Goal: Task Accomplishment & Management: Manage account settings

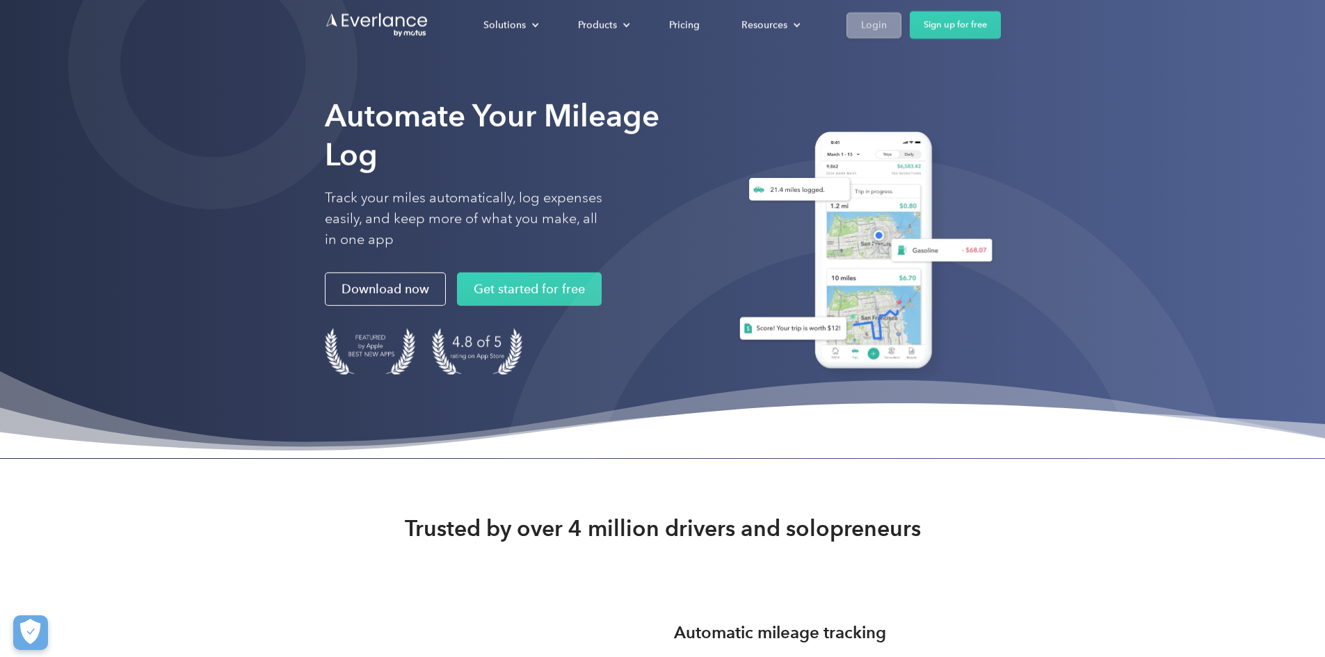
click at [887, 22] on div "Login" at bounding box center [874, 24] width 26 height 17
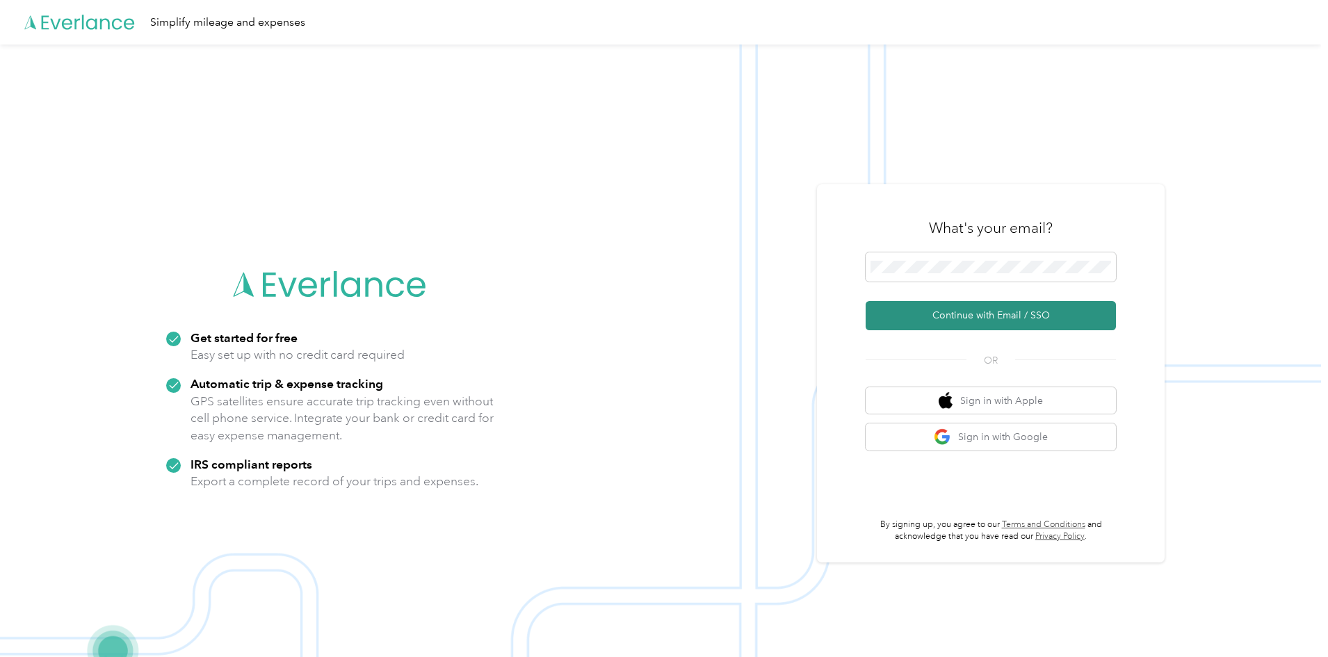
click at [981, 314] on button "Continue with Email / SSO" at bounding box center [991, 315] width 250 height 29
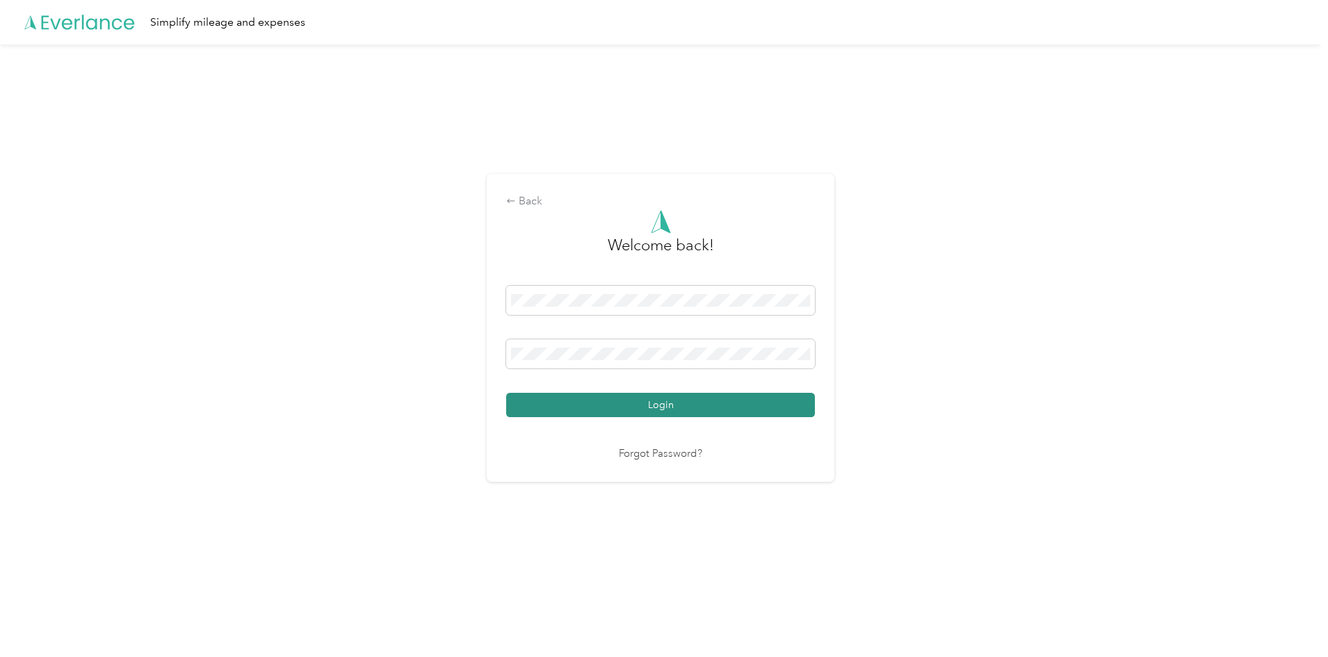
click at [647, 401] on button "Login" at bounding box center [660, 405] width 309 height 24
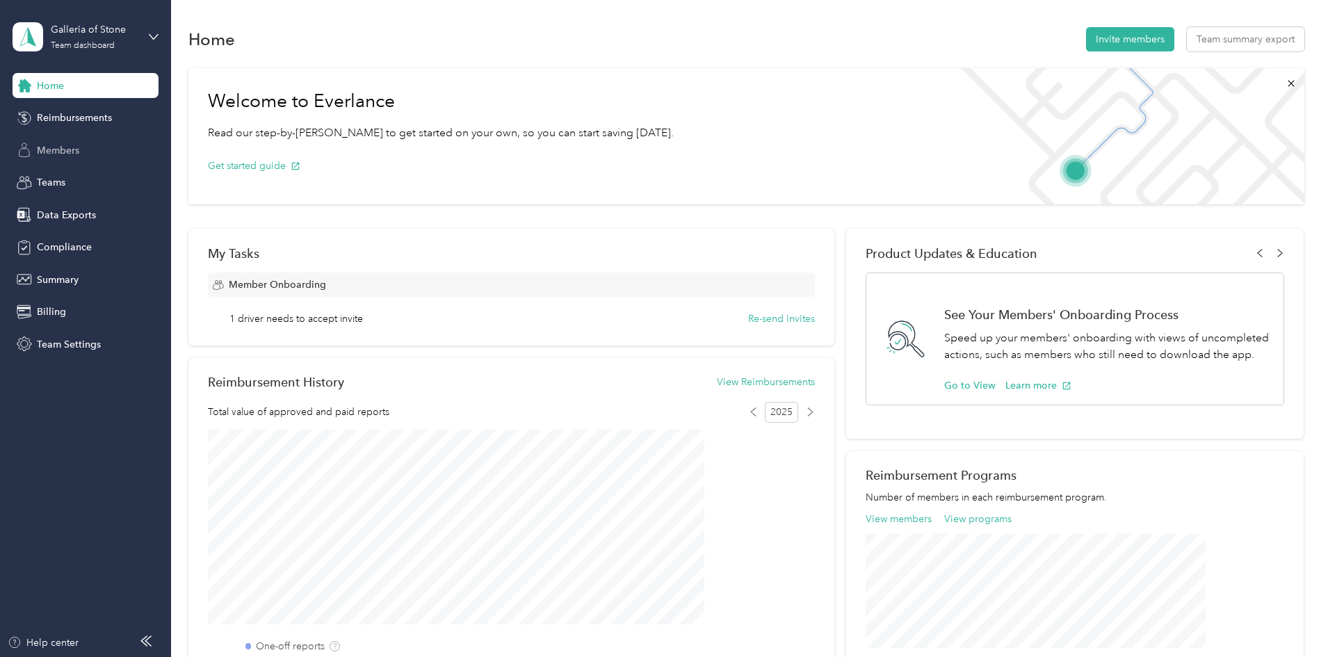
click at [67, 147] on span "Members" at bounding box center [58, 150] width 42 height 15
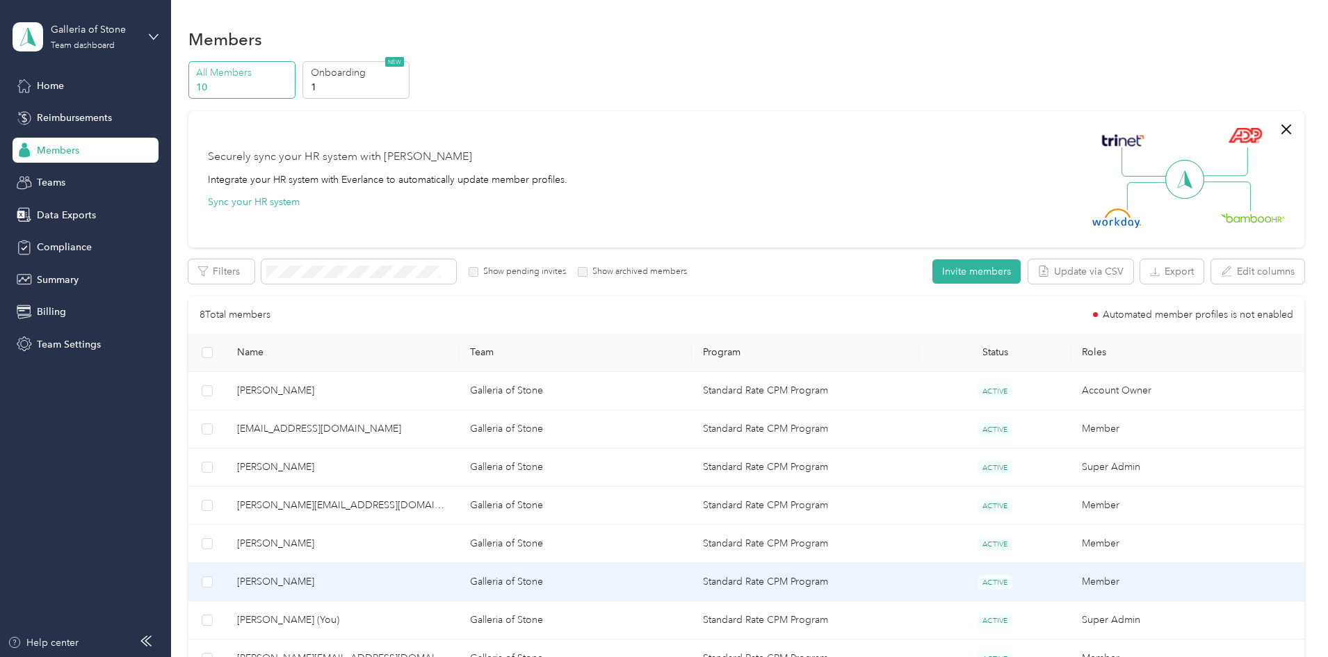
click at [426, 583] on span "[PERSON_NAME]" at bounding box center [342, 581] width 211 height 15
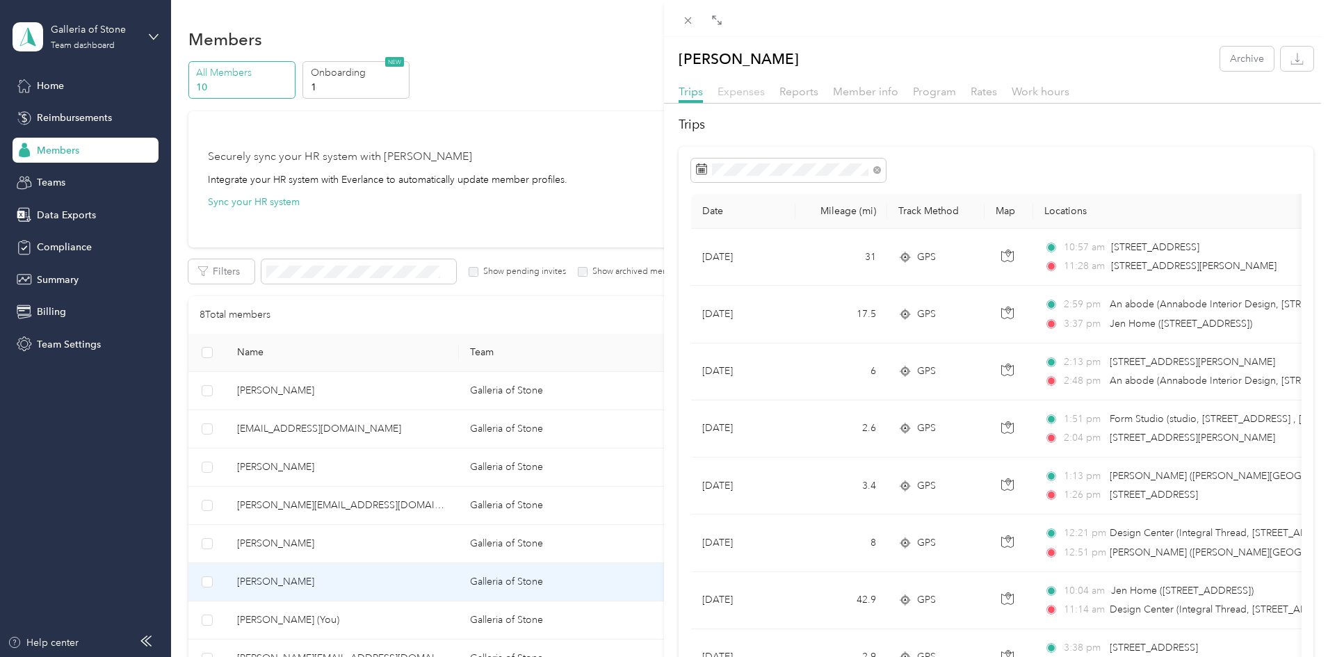
click at [743, 94] on span "Expenses" at bounding box center [741, 91] width 47 height 13
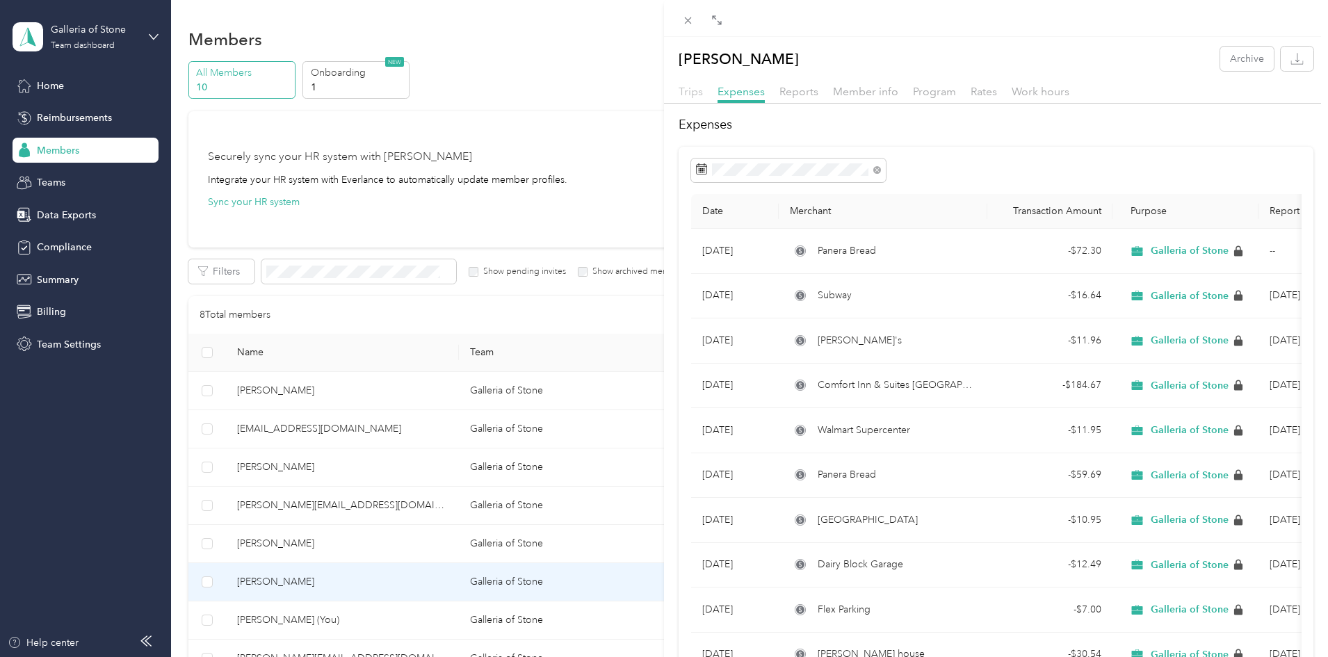
click at [687, 88] on span "Trips" at bounding box center [691, 91] width 24 height 13
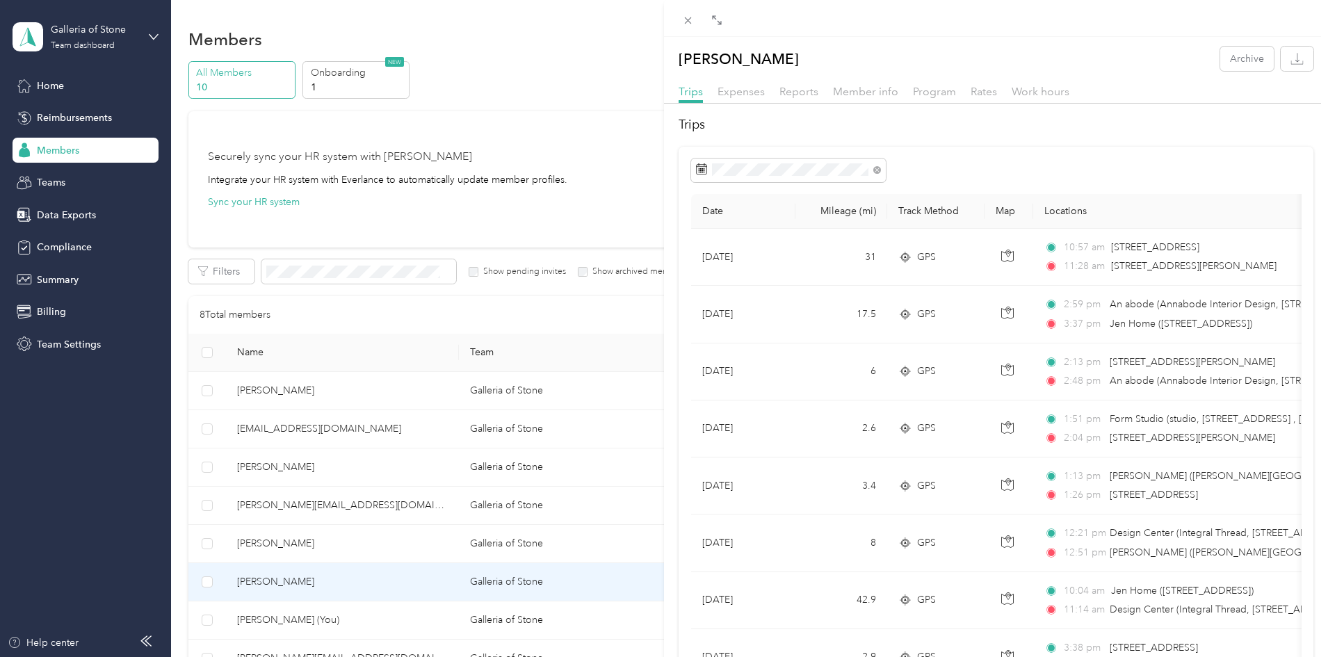
click at [369, 538] on div "[PERSON_NAME] Archive Trips Expenses Reports Member info Program Rates Work hou…" at bounding box center [664, 328] width 1328 height 657
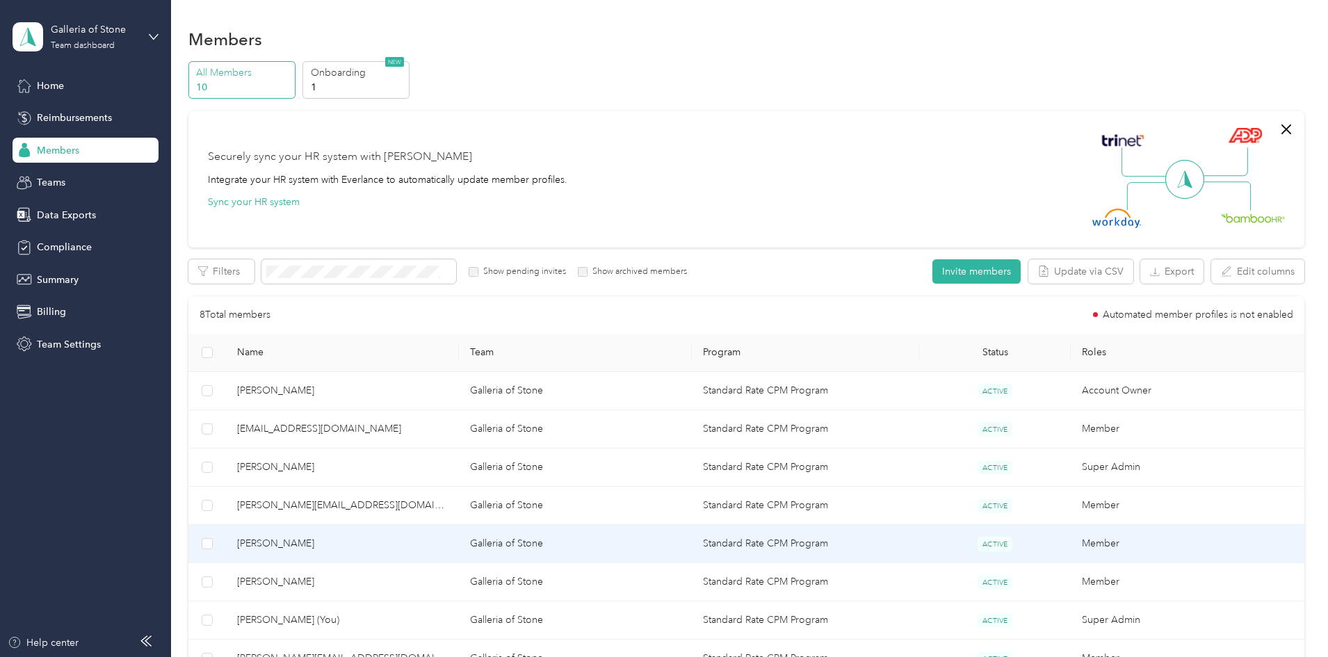
click at [369, 544] on span "[PERSON_NAME]" at bounding box center [342, 543] width 211 height 15
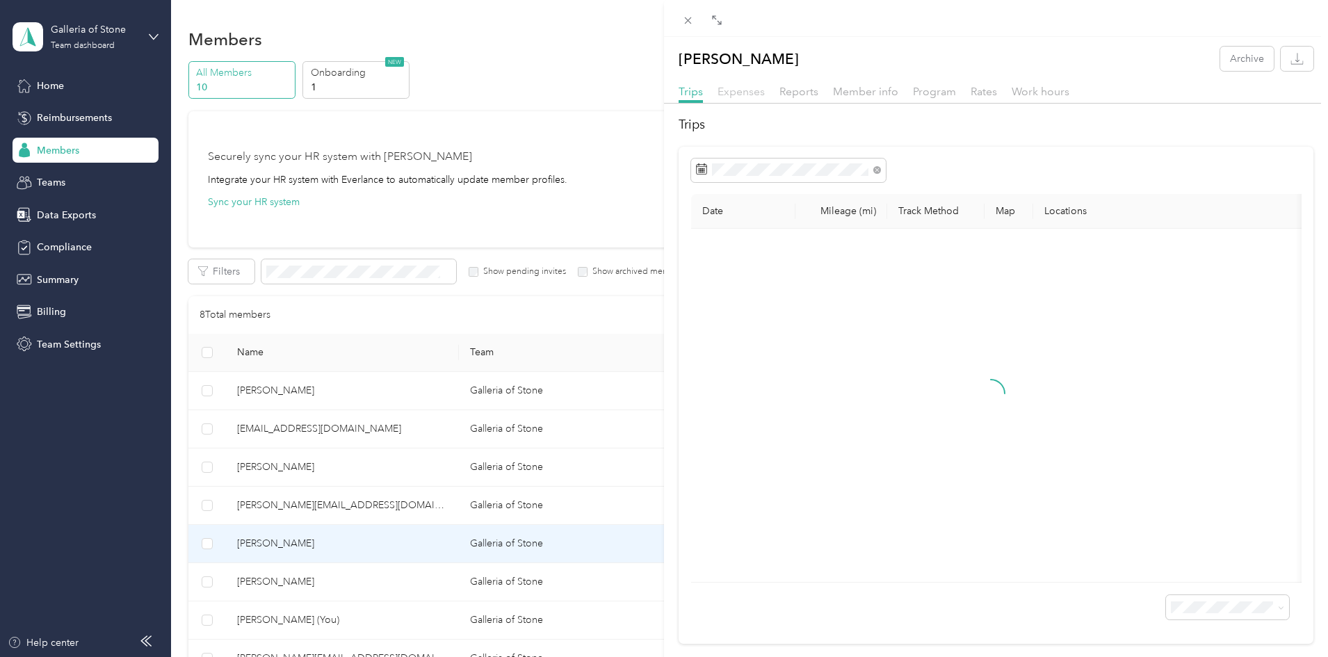
click at [750, 90] on span "Expenses" at bounding box center [741, 91] width 47 height 13
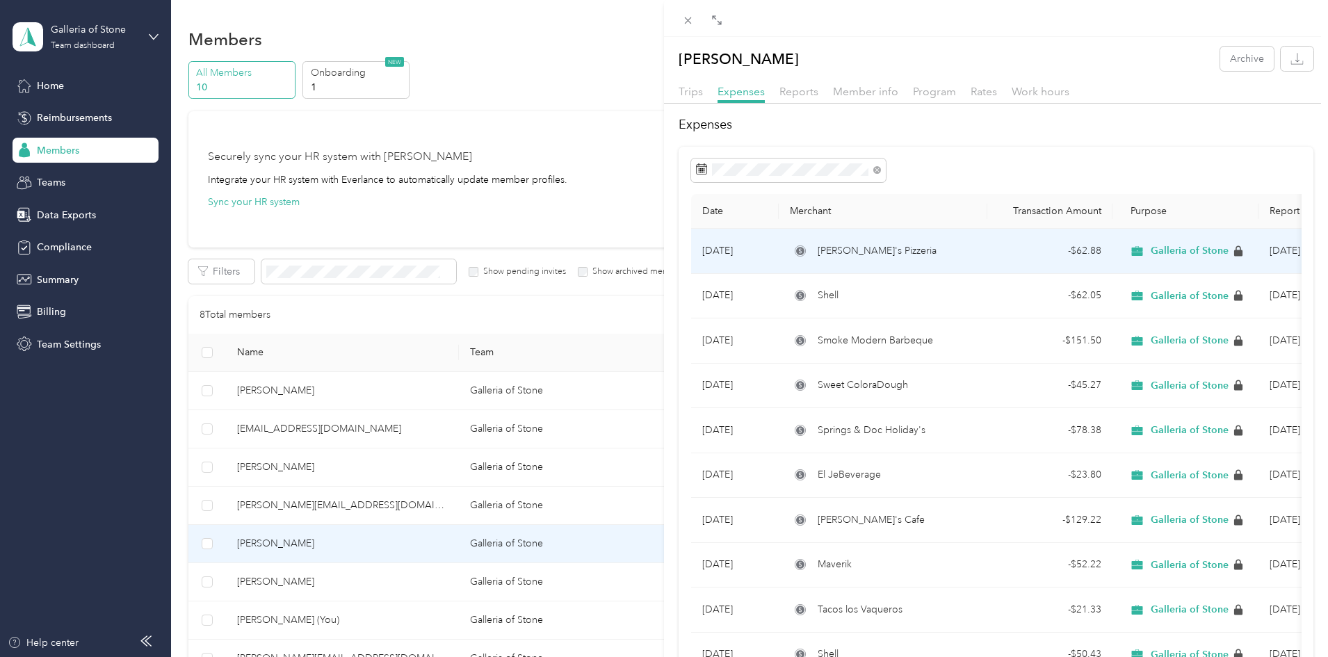
click at [831, 252] on span "[PERSON_NAME]'s Pizzeria" at bounding box center [877, 250] width 119 height 15
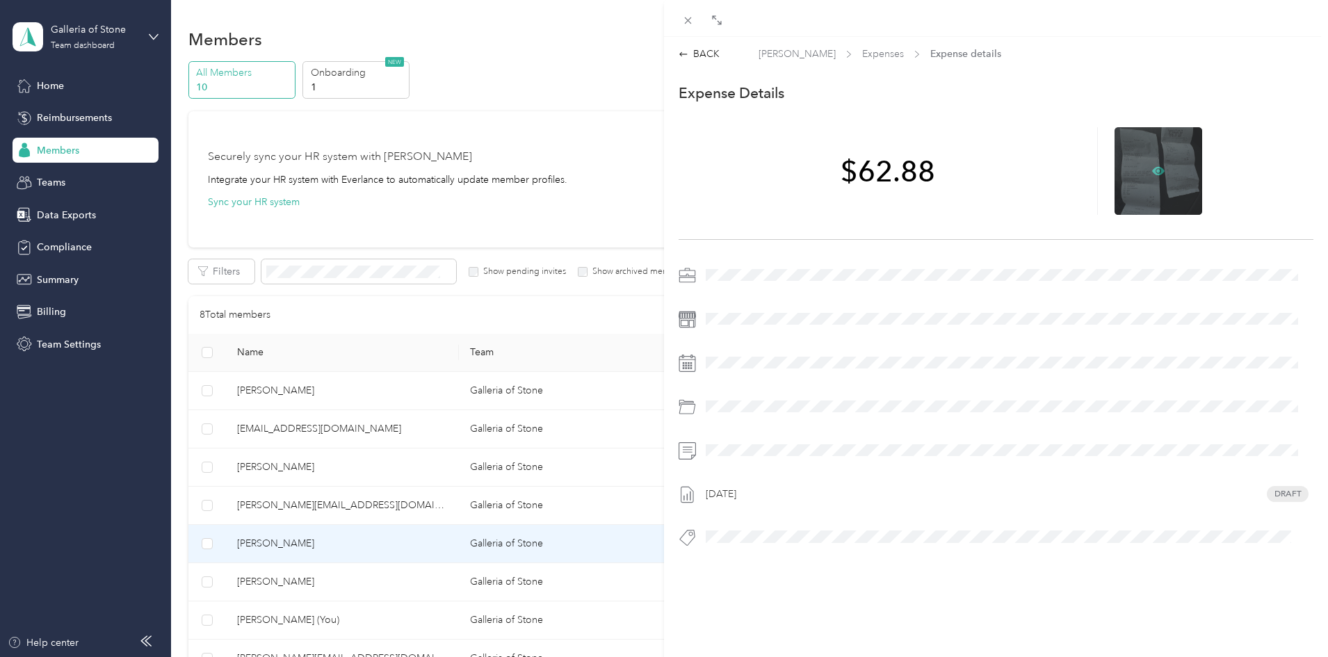
click at [1152, 171] on icon at bounding box center [1158, 170] width 13 height 8
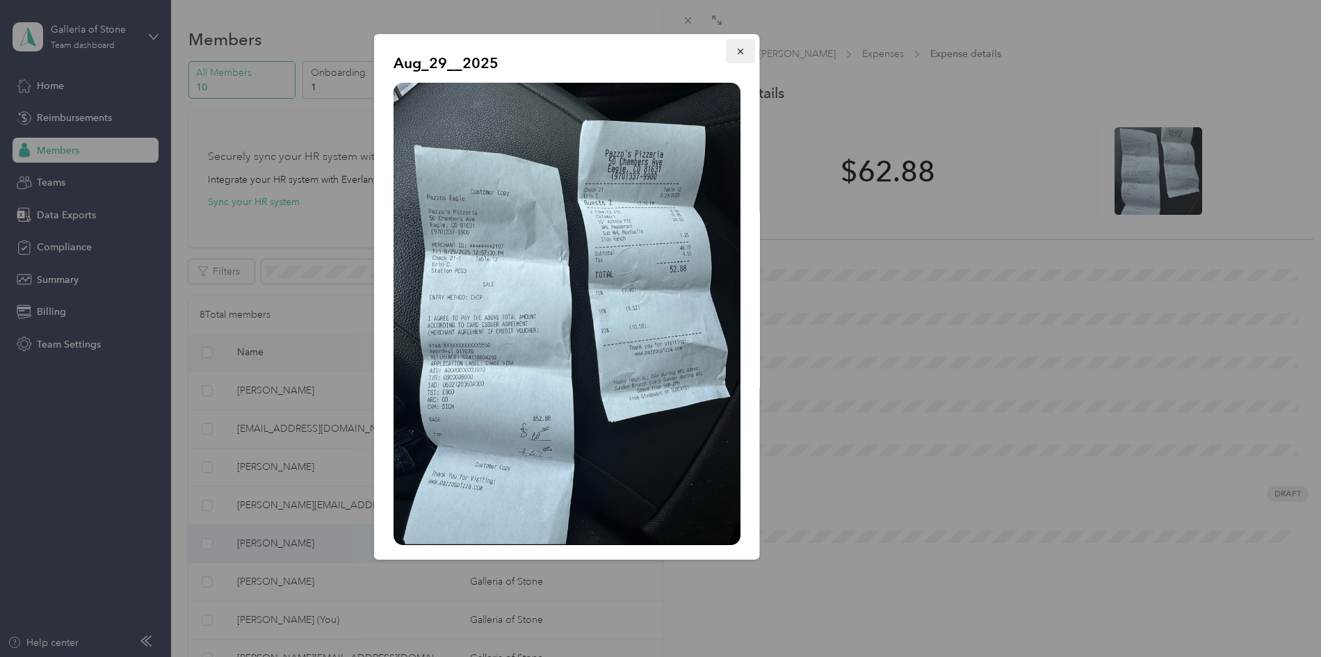
click at [736, 52] on icon "button" at bounding box center [741, 52] width 10 height 10
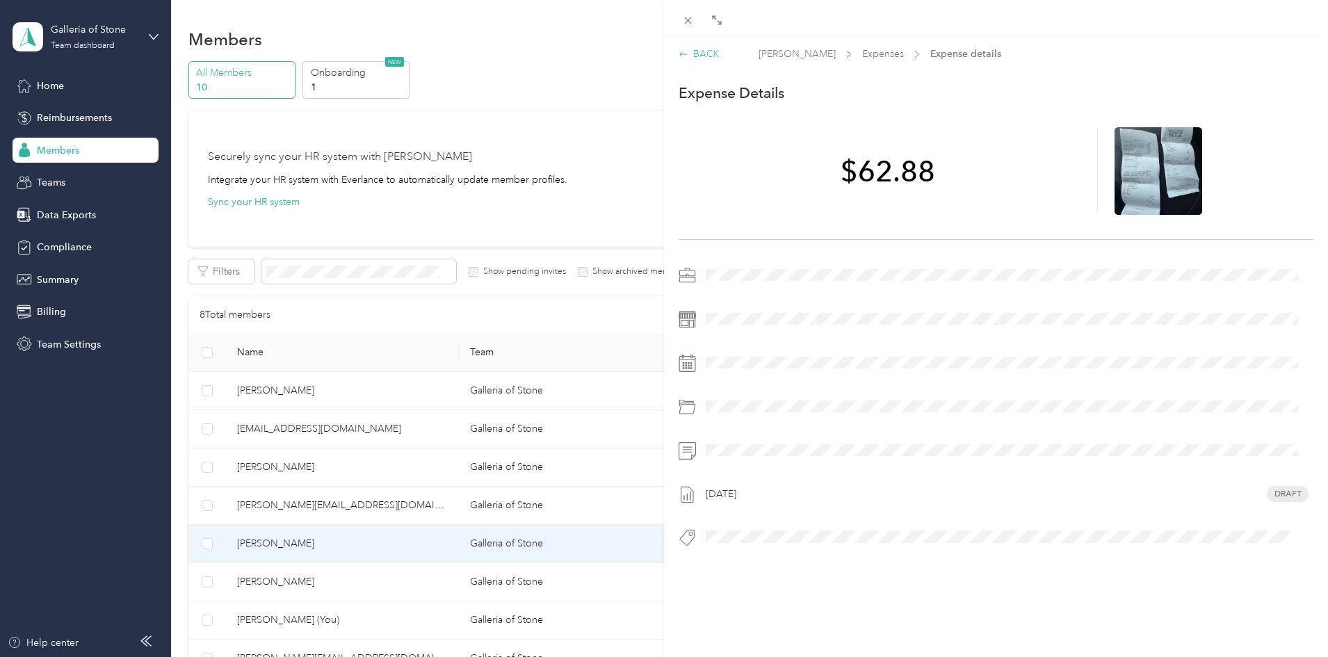
click at [704, 47] on div "BACK" at bounding box center [699, 54] width 41 height 15
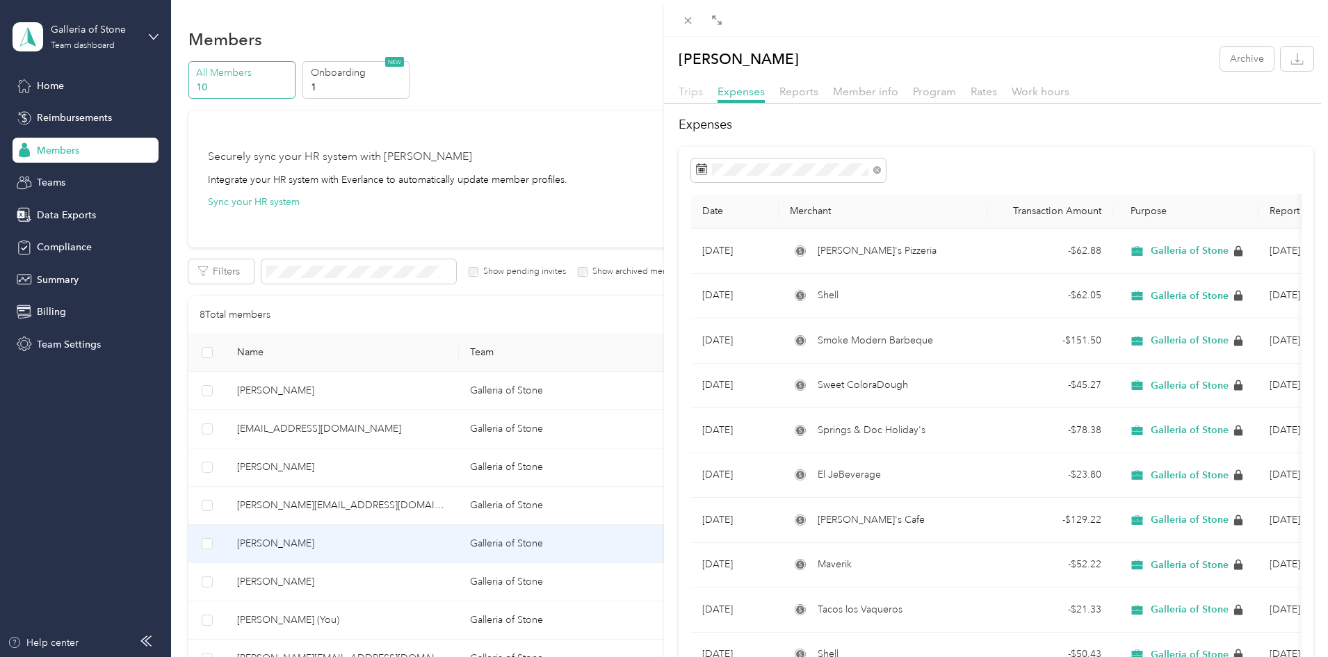
click at [684, 91] on span "Trips" at bounding box center [691, 91] width 24 height 13
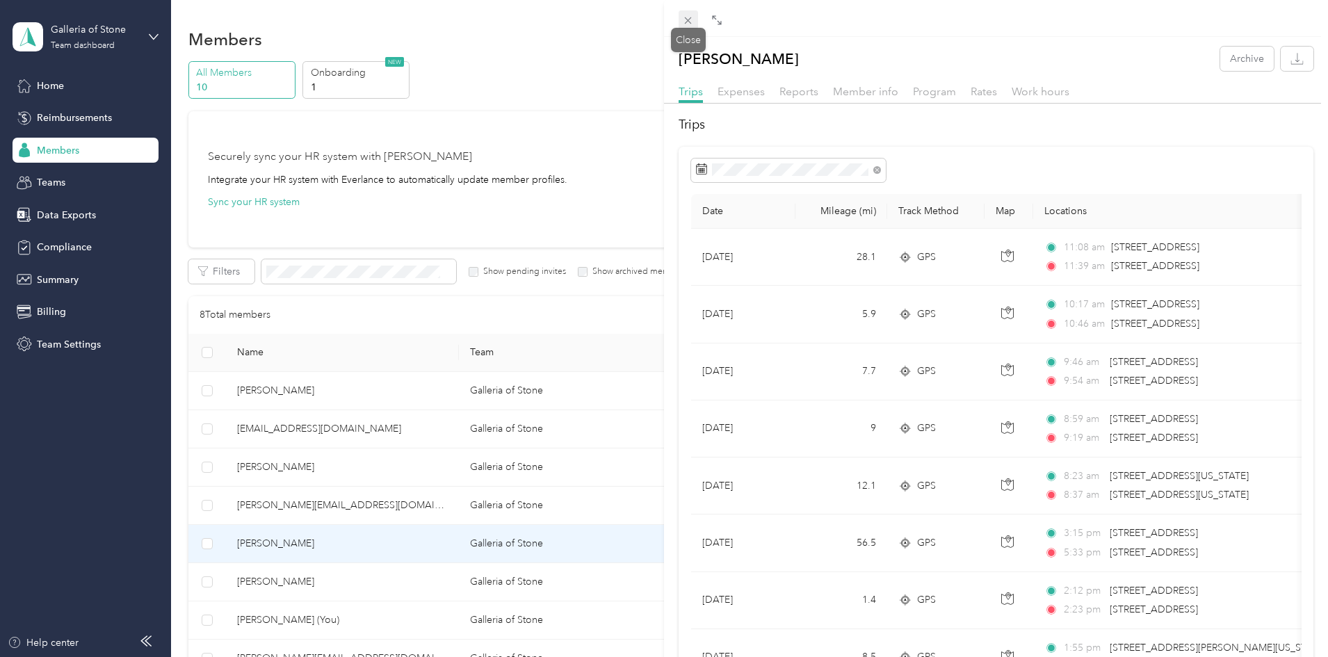
click at [693, 20] on icon at bounding box center [688, 21] width 12 height 12
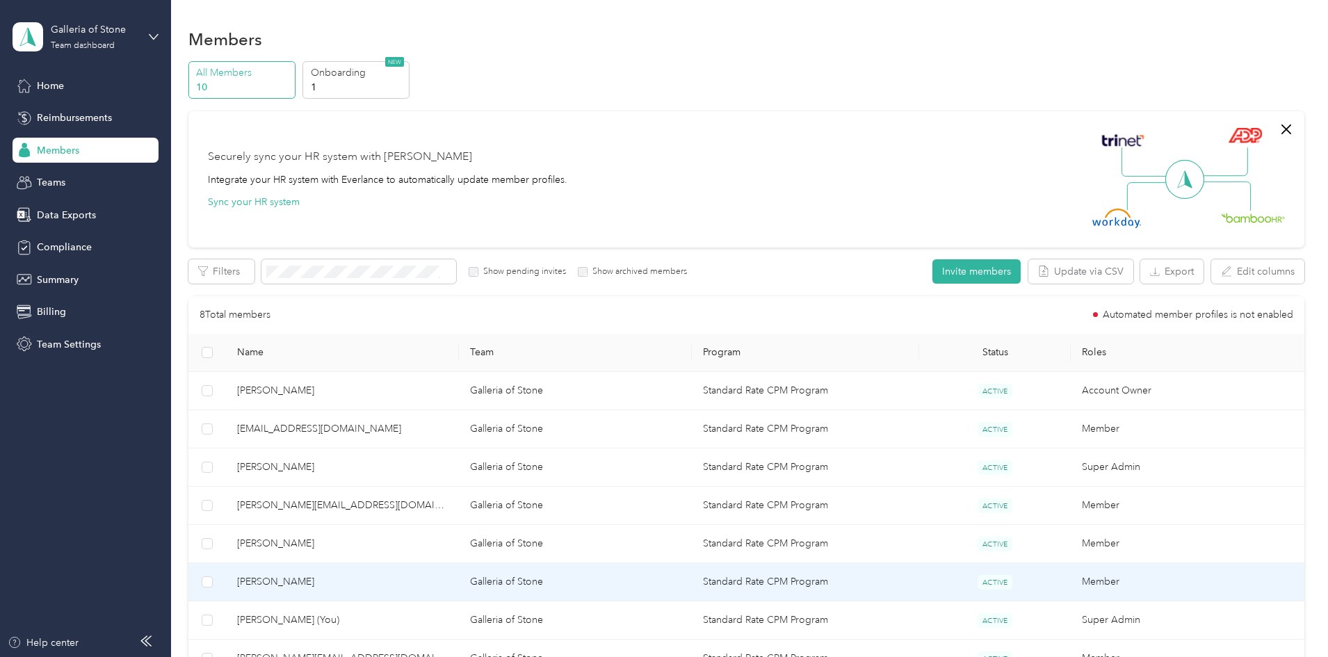
click at [398, 583] on span "[PERSON_NAME]" at bounding box center [342, 581] width 211 height 15
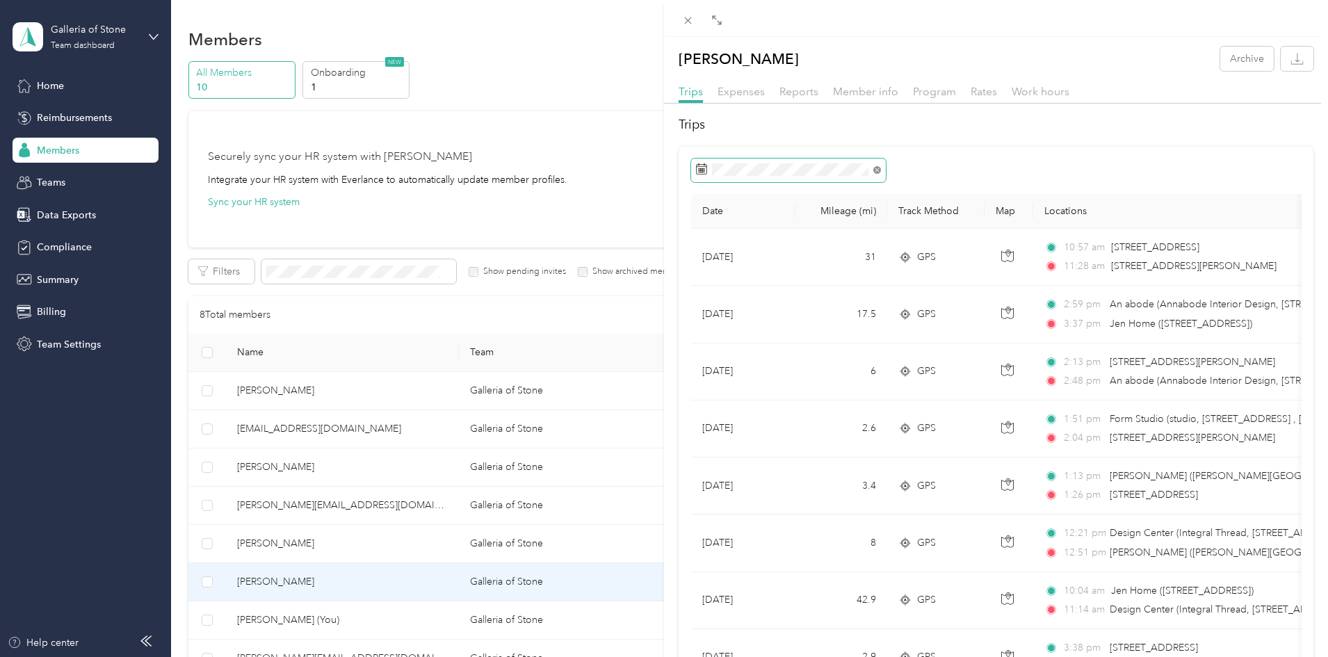
click at [874, 167] on icon at bounding box center [877, 170] width 8 height 8
click at [799, 297] on div "1" at bounding box center [800, 297] width 18 height 17
click at [796, 387] on div "29" at bounding box center [800, 385] width 18 height 17
click at [1291, 60] on icon "button" at bounding box center [1297, 58] width 13 height 13
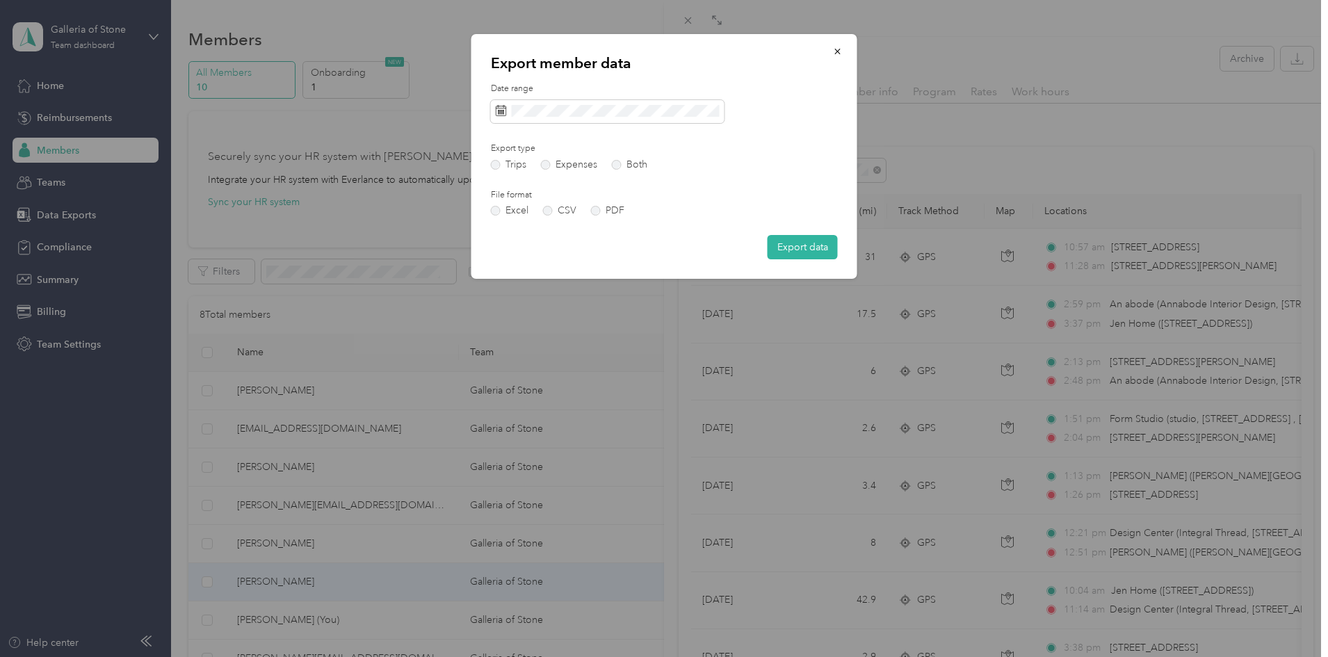
drag, startPoint x: 613, startPoint y: 164, endPoint x: 606, endPoint y: 176, distance: 14.1
click at [614, 165] on label "Both" at bounding box center [629, 165] width 35 height 10
click at [592, 213] on label "PDF" at bounding box center [607, 211] width 33 height 10
click at [789, 243] on button "Export data" at bounding box center [803, 247] width 70 height 24
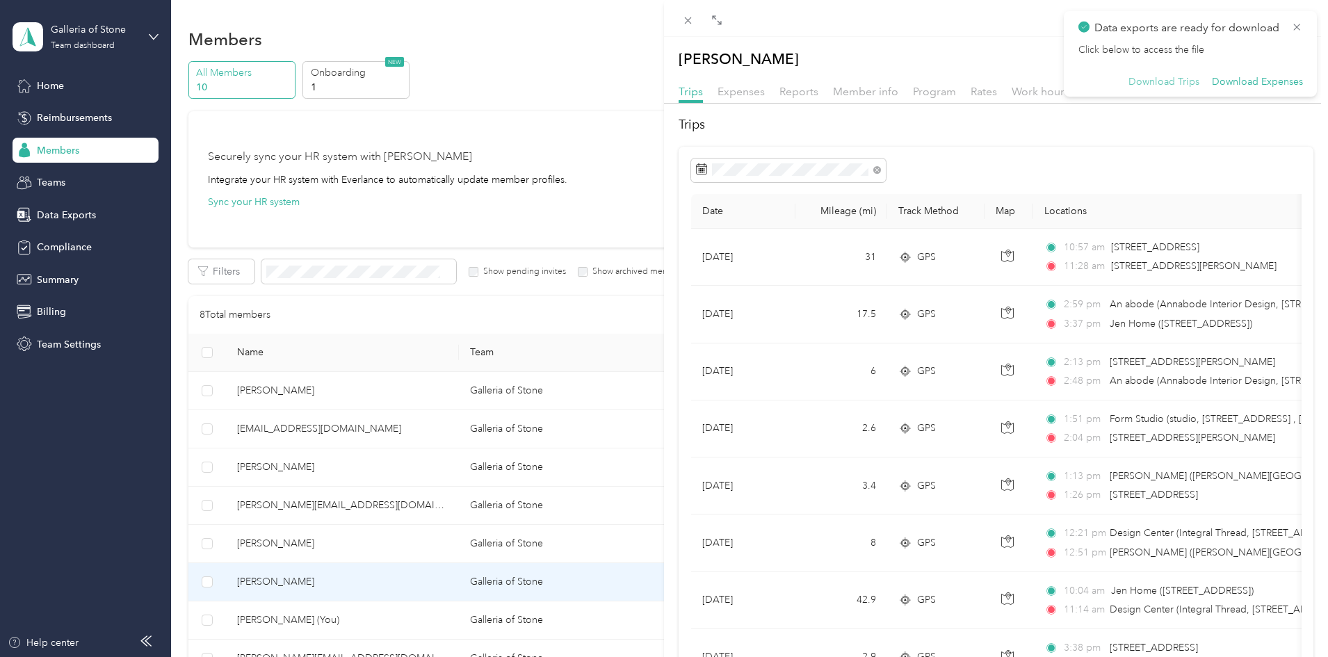
click at [1183, 79] on button "Download Trips" at bounding box center [1164, 82] width 71 height 13
click at [1268, 80] on button "Download Expenses" at bounding box center [1257, 82] width 91 height 13
click at [363, 544] on div "[PERSON_NAME] Archive Trips Expenses Reports Member info Program Rates Work hou…" at bounding box center [664, 328] width 1328 height 657
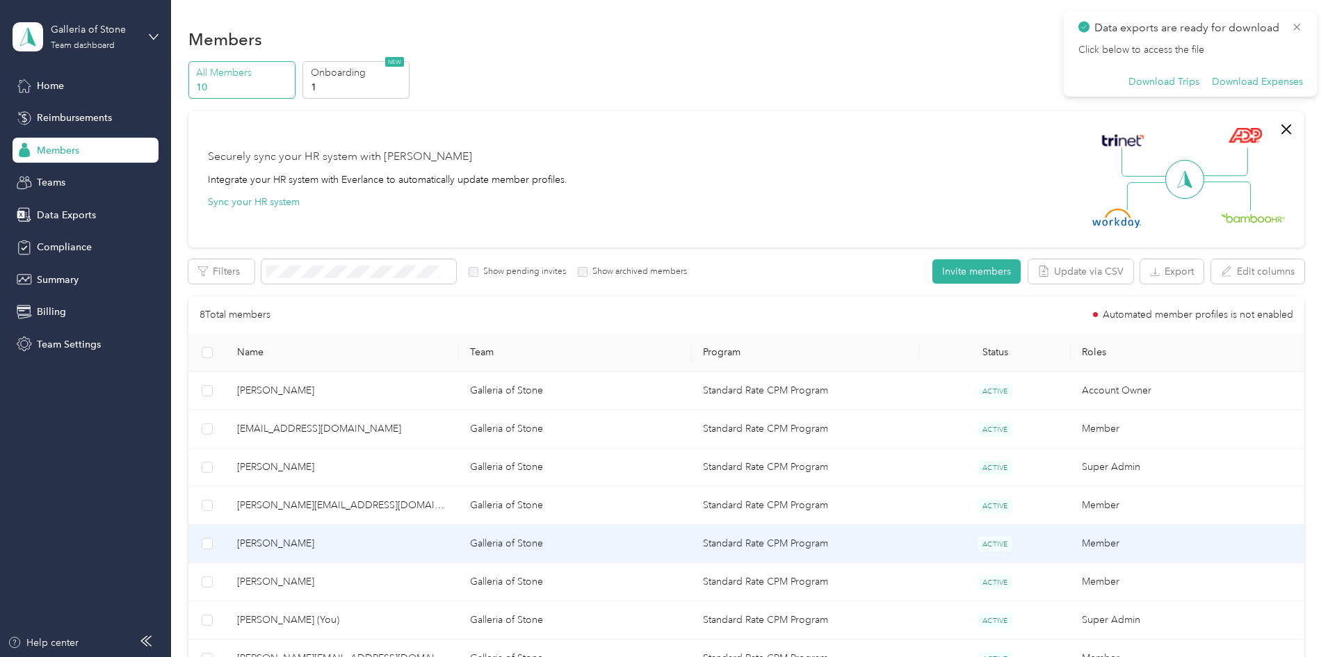
click at [335, 545] on span "[PERSON_NAME]" at bounding box center [342, 543] width 211 height 15
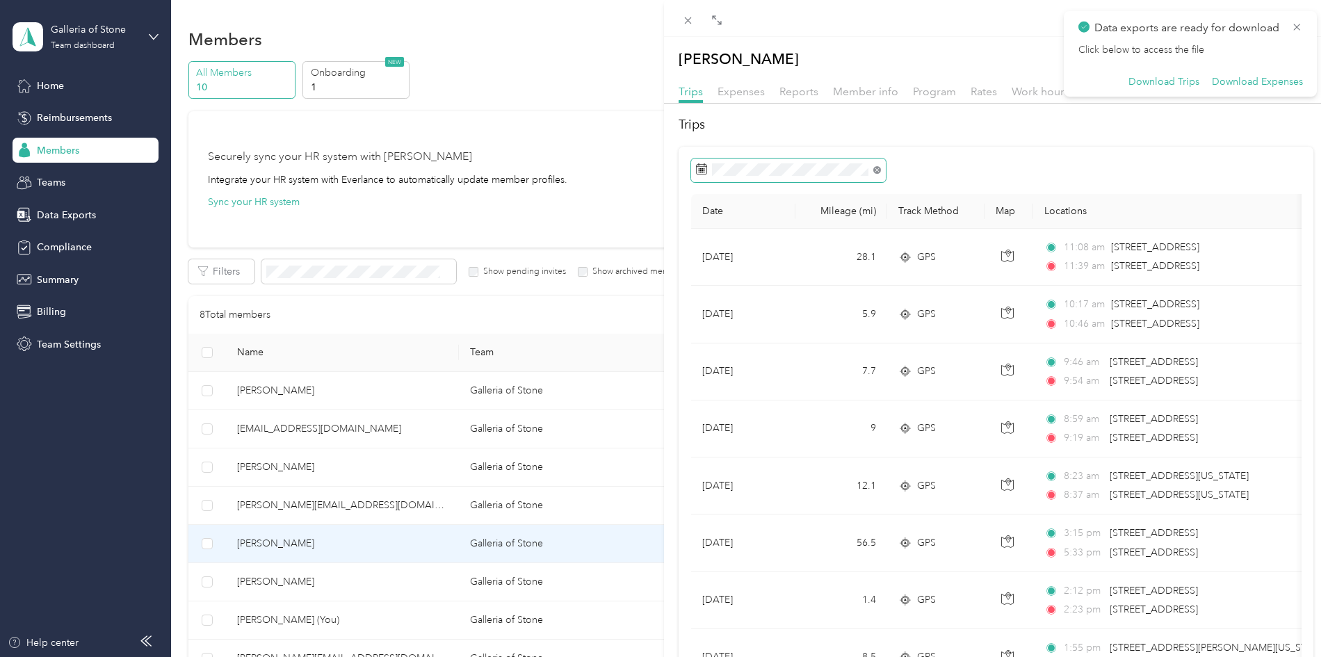
click at [878, 166] on icon at bounding box center [877, 170] width 8 height 8
click at [799, 298] on div "1" at bounding box center [800, 297] width 18 height 17
click at [790, 209] on span at bounding box center [798, 216] width 65 height 22
click at [800, 387] on div "29" at bounding box center [800, 385] width 18 height 17
click at [1295, 23] on icon at bounding box center [1296, 27] width 11 height 13
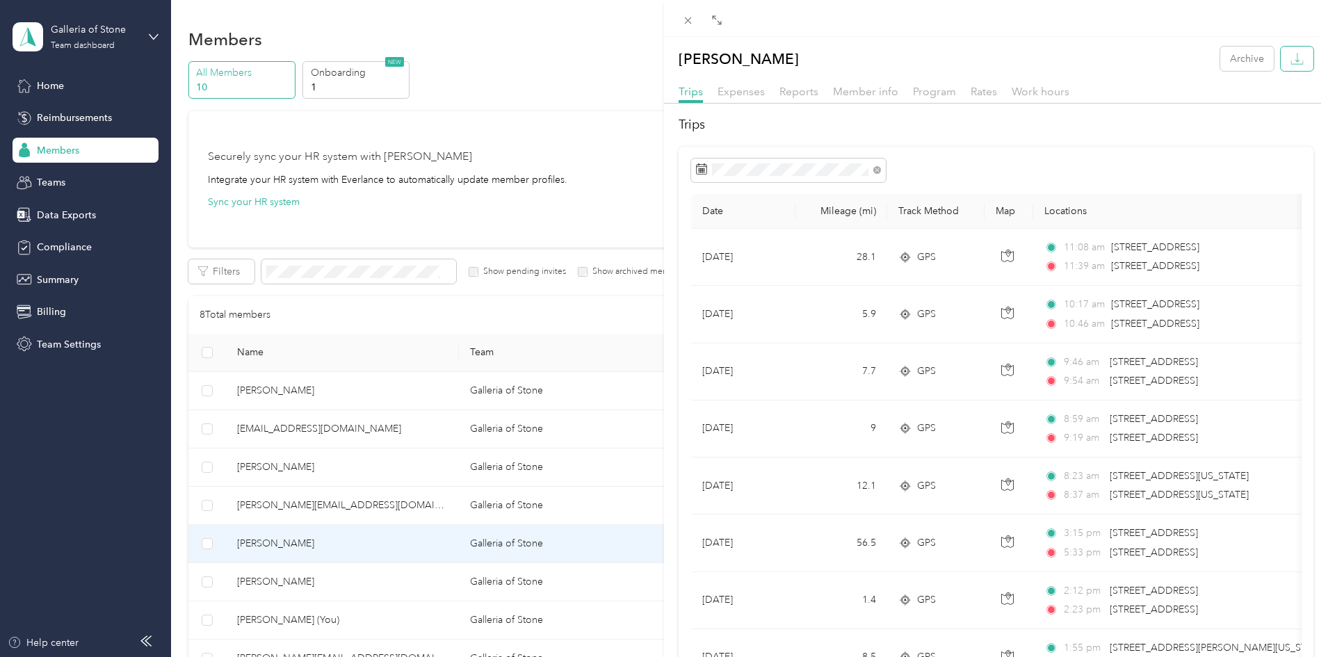
click at [1296, 57] on icon "button" at bounding box center [1298, 57] width 4 height 9
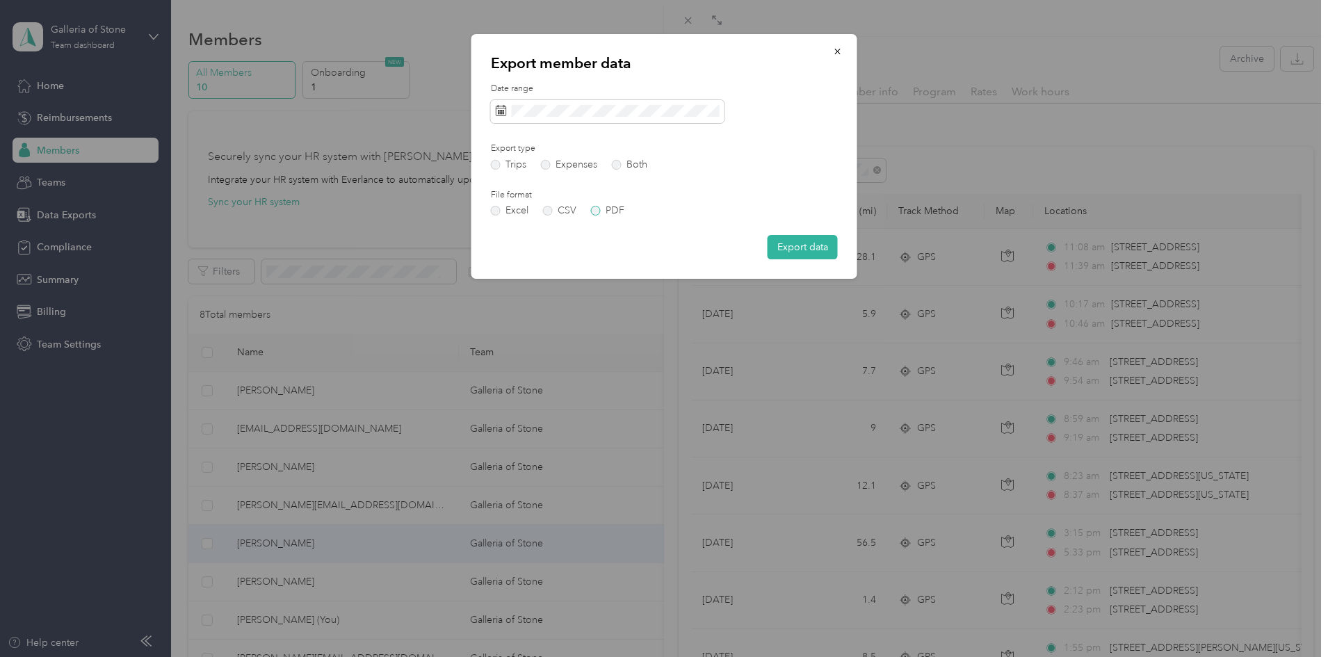
click at [593, 212] on label "PDF" at bounding box center [607, 211] width 33 height 10
click at [799, 249] on button "Export data" at bounding box center [803, 247] width 70 height 24
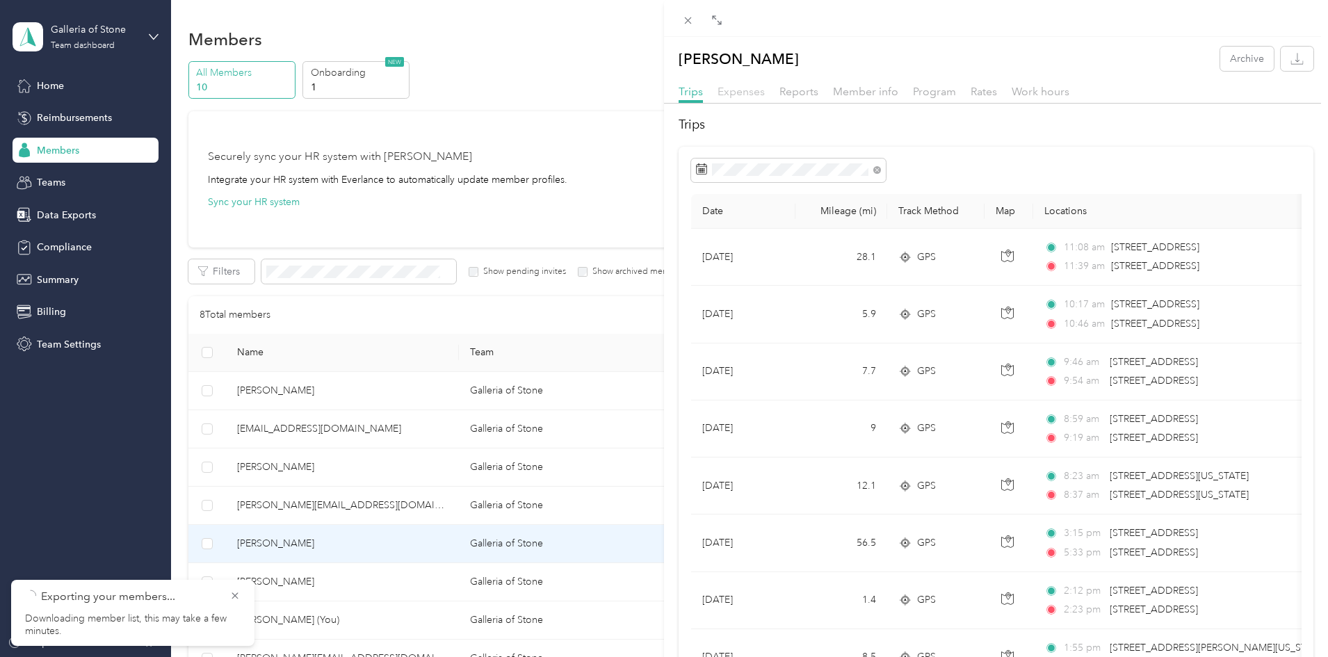
click at [750, 90] on span "Expenses" at bounding box center [741, 91] width 47 height 13
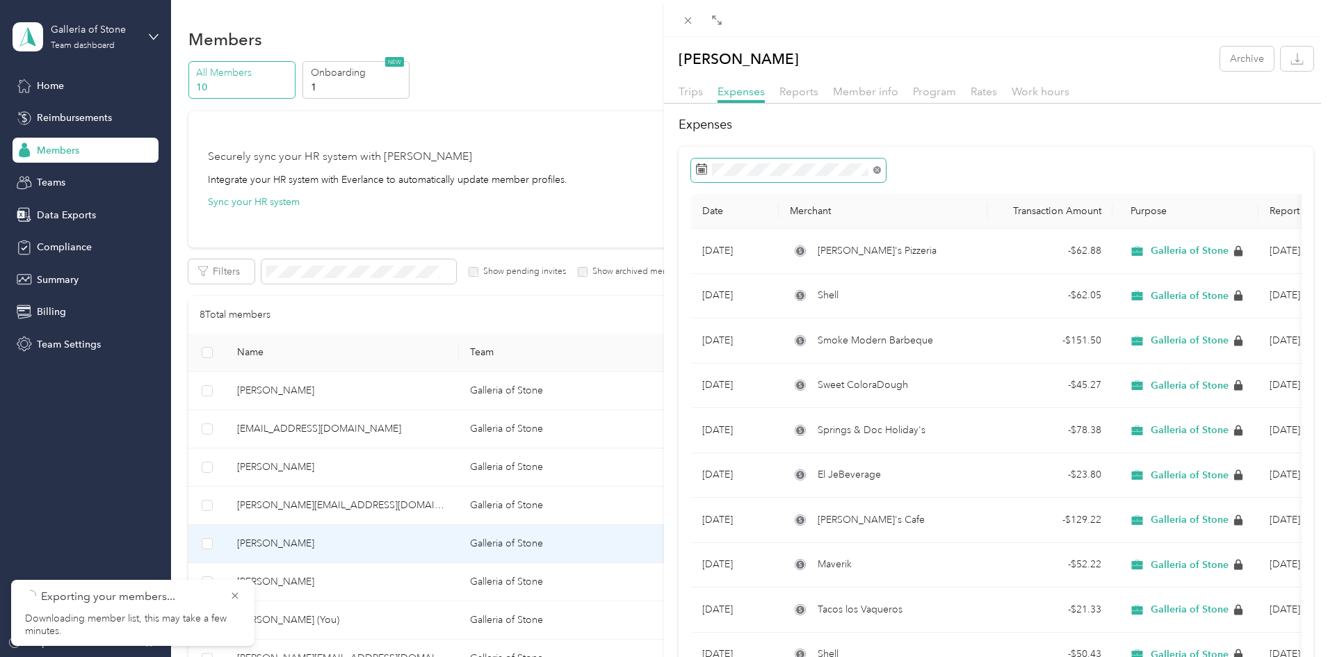
click at [879, 168] on icon at bounding box center [877, 170] width 8 height 8
click at [800, 300] on div "1" at bounding box center [800, 297] width 18 height 17
click at [800, 296] on div "1" at bounding box center [800, 297] width 18 height 17
drag, startPoint x: 796, startPoint y: 393, endPoint x: 805, endPoint y: 368, distance: 26.6
click at [796, 392] on div "29" at bounding box center [800, 385] width 18 height 17
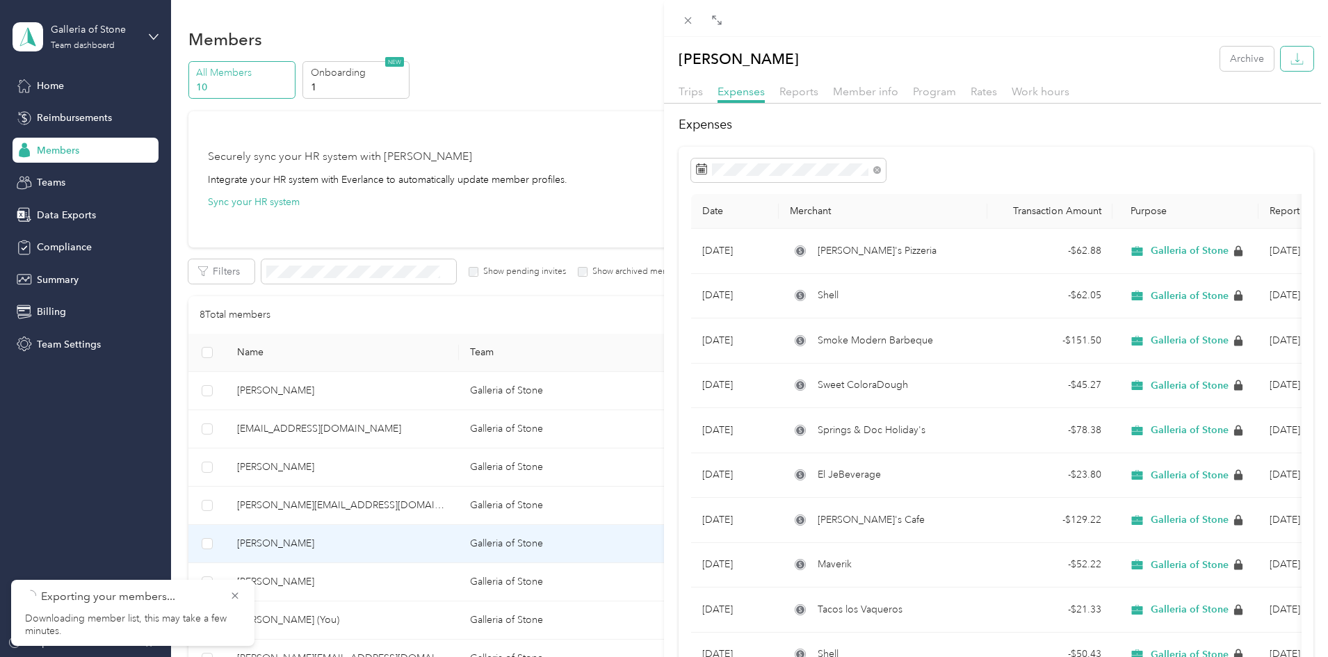
click at [1291, 60] on icon "button" at bounding box center [1297, 58] width 13 height 13
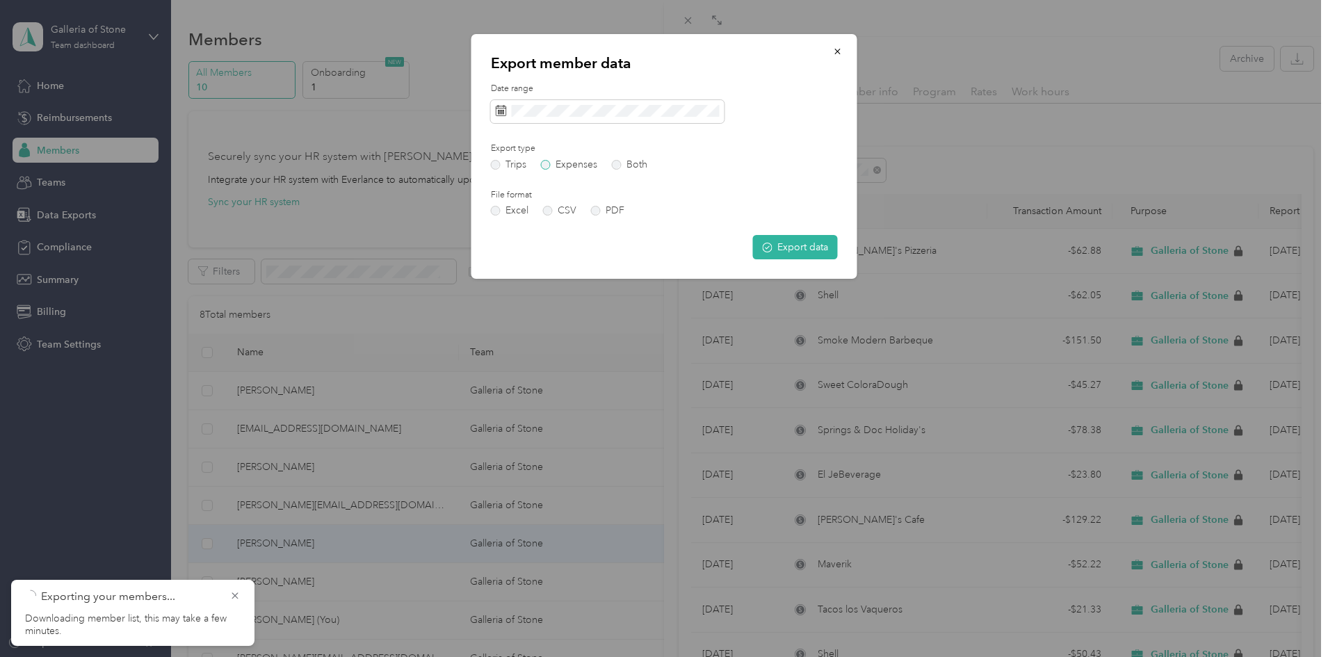
click at [552, 167] on label "Expenses" at bounding box center [569, 165] width 56 height 10
click at [807, 247] on button "Export data" at bounding box center [795, 247] width 85 height 24
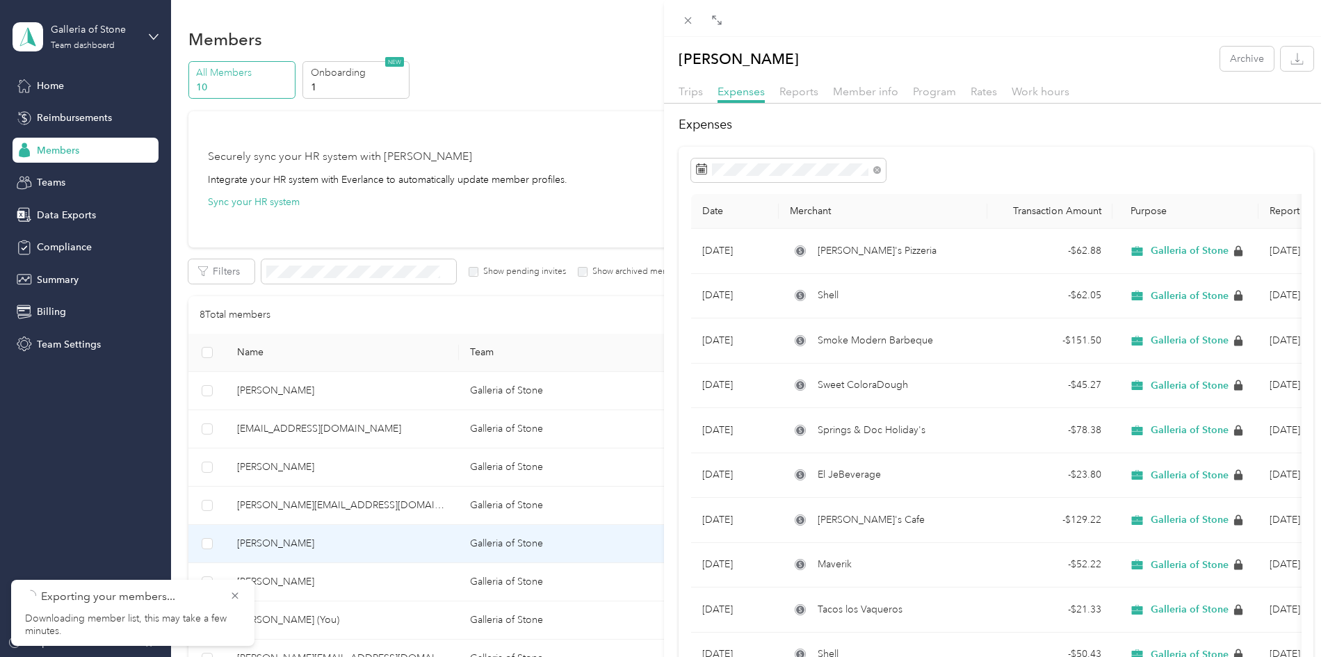
click at [386, 507] on div "[PERSON_NAME] Archive Trips Expenses Reports Member info Program Rates Work hou…" at bounding box center [664, 328] width 1328 height 657
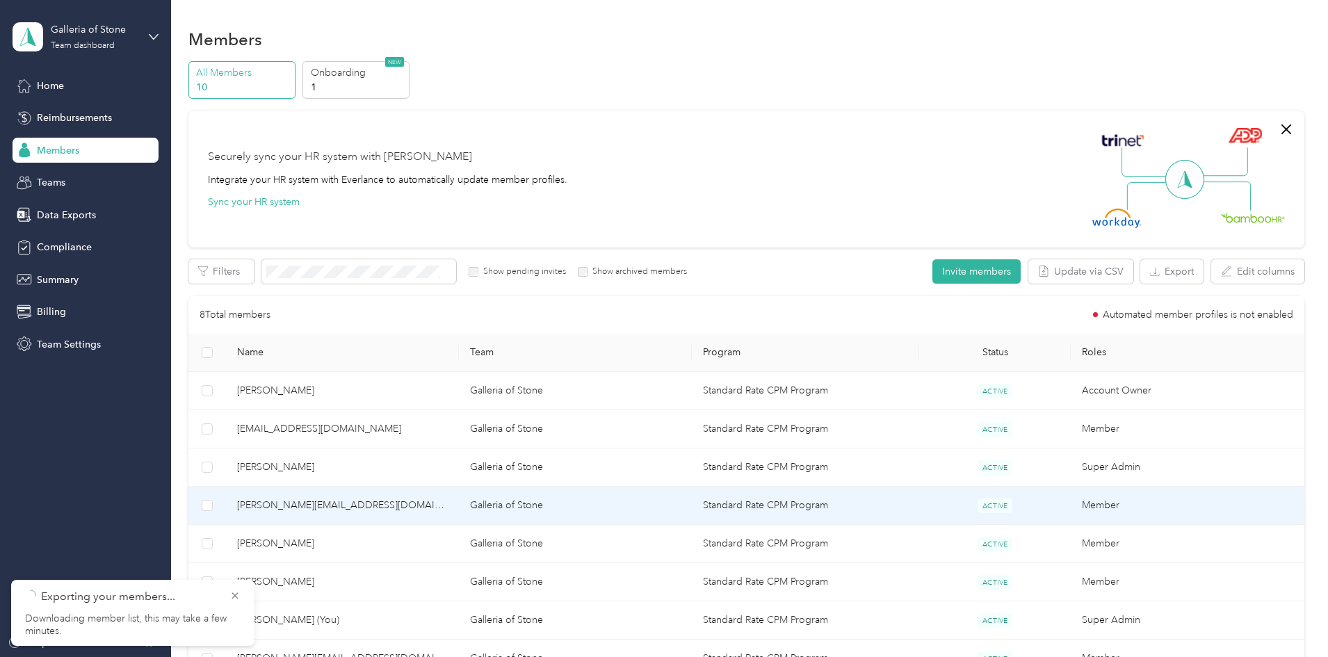
click at [386, 503] on span "[PERSON_NAME][EMAIL_ADDRESS][DOMAIN_NAME]" at bounding box center [342, 505] width 211 height 15
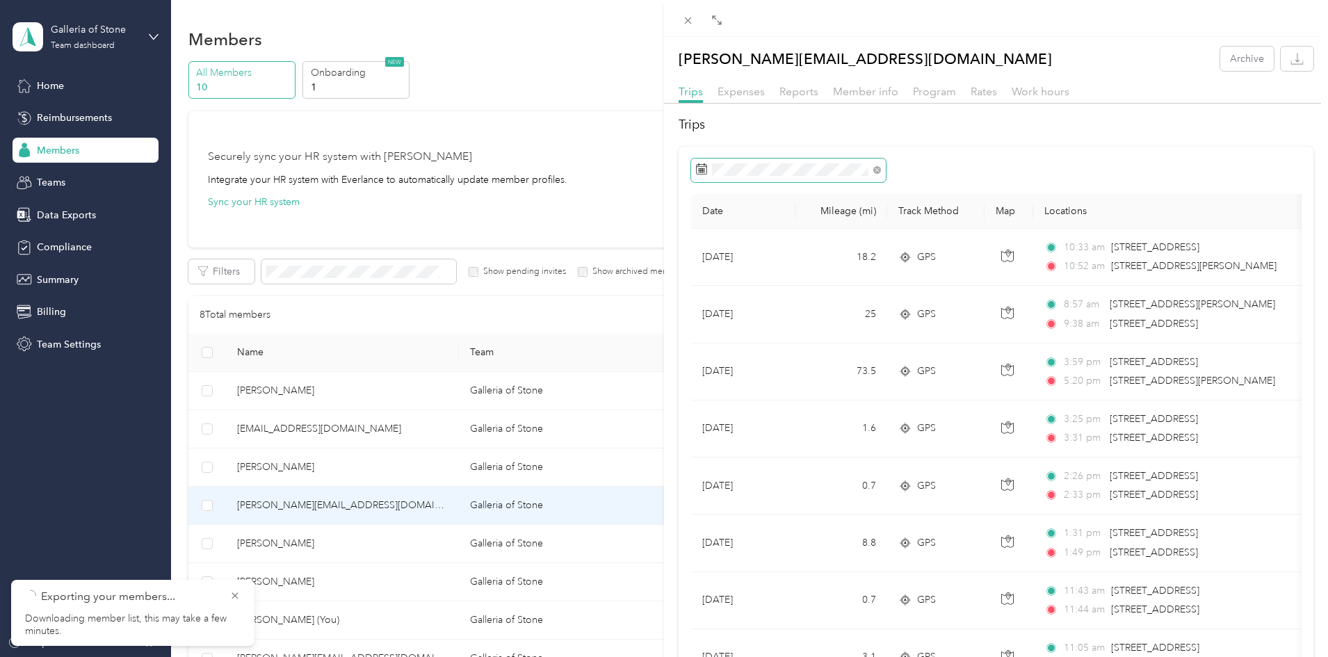
click at [705, 172] on icon at bounding box center [701, 168] width 11 height 11
click at [877, 168] on icon at bounding box center [877, 170] width 8 height 8
click at [702, 170] on icon at bounding box center [701, 168] width 11 height 11
click at [802, 294] on div "1" at bounding box center [800, 297] width 18 height 17
click at [795, 387] on div "29" at bounding box center [800, 385] width 18 height 17
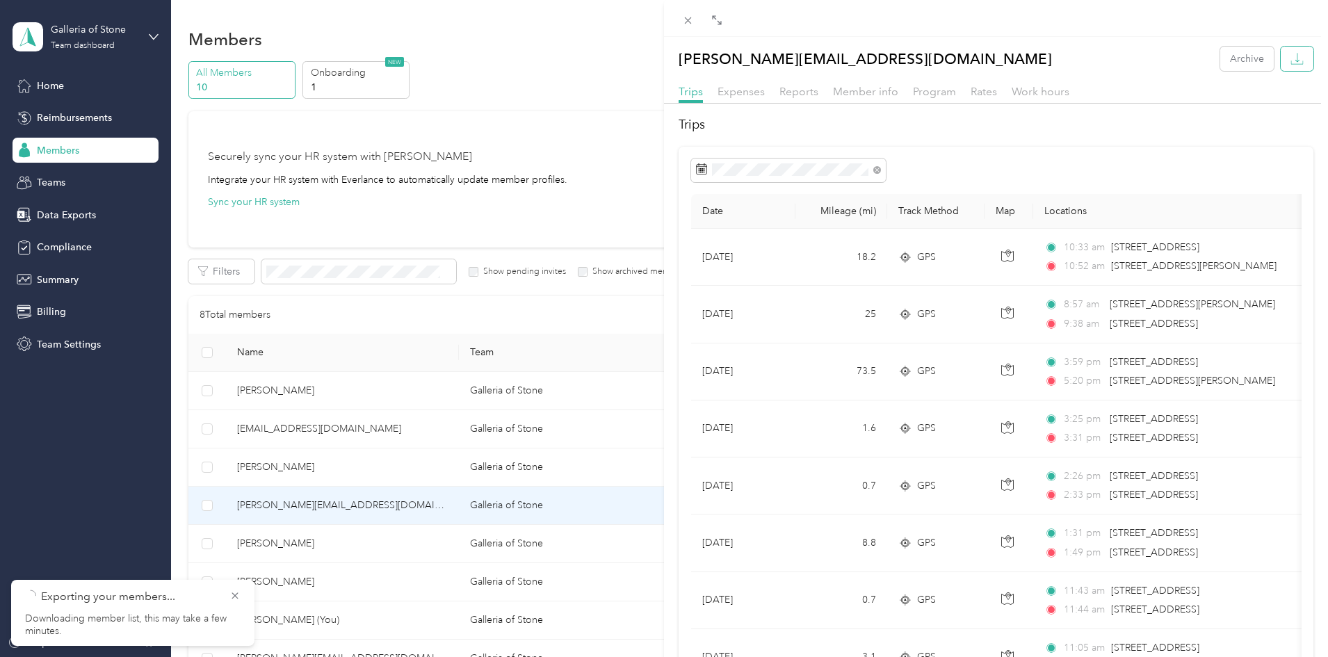
click at [1291, 55] on icon "button" at bounding box center [1297, 58] width 13 height 13
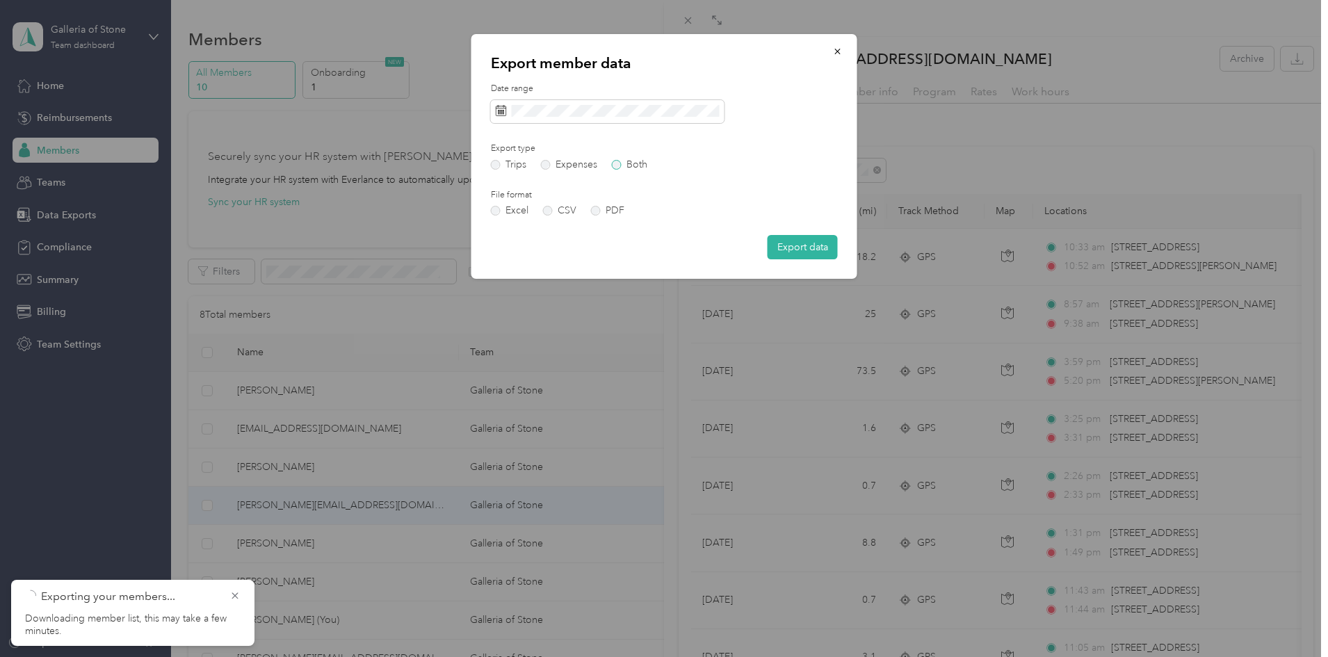
click at [615, 167] on label "Both" at bounding box center [629, 165] width 35 height 10
click at [597, 212] on label "PDF" at bounding box center [607, 211] width 33 height 10
click at [810, 244] on button "Export data" at bounding box center [803, 247] width 70 height 24
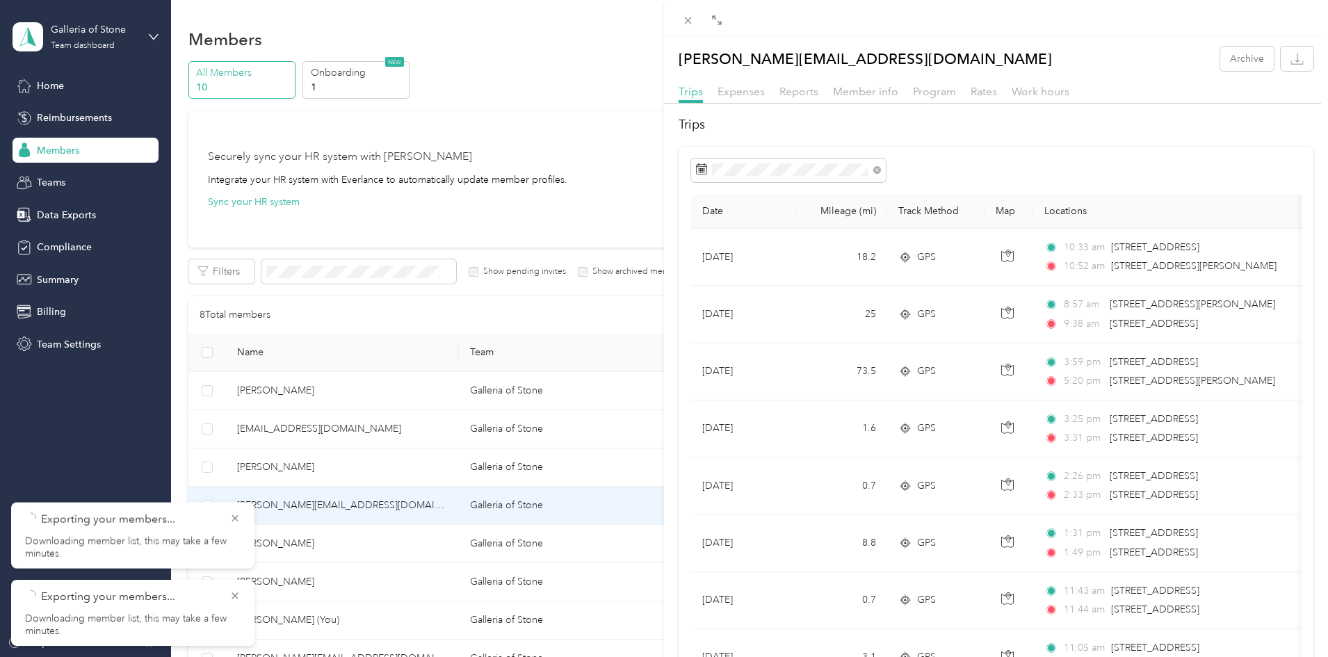
click at [398, 426] on div "[PERSON_NAME][EMAIL_ADDRESS][DOMAIN_NAME] Archive Trips Expenses Reports Member…" at bounding box center [664, 328] width 1328 height 657
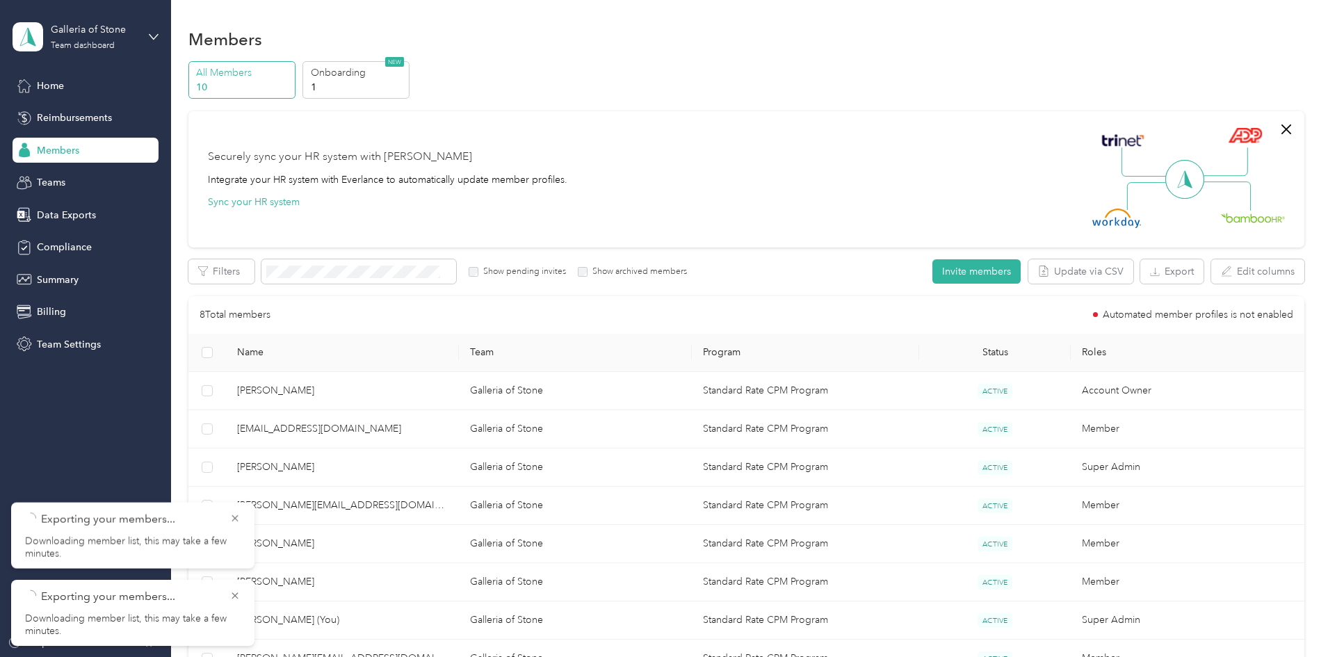
click at [385, 430] on span "[EMAIL_ADDRESS][DOMAIN_NAME]" at bounding box center [342, 428] width 211 height 15
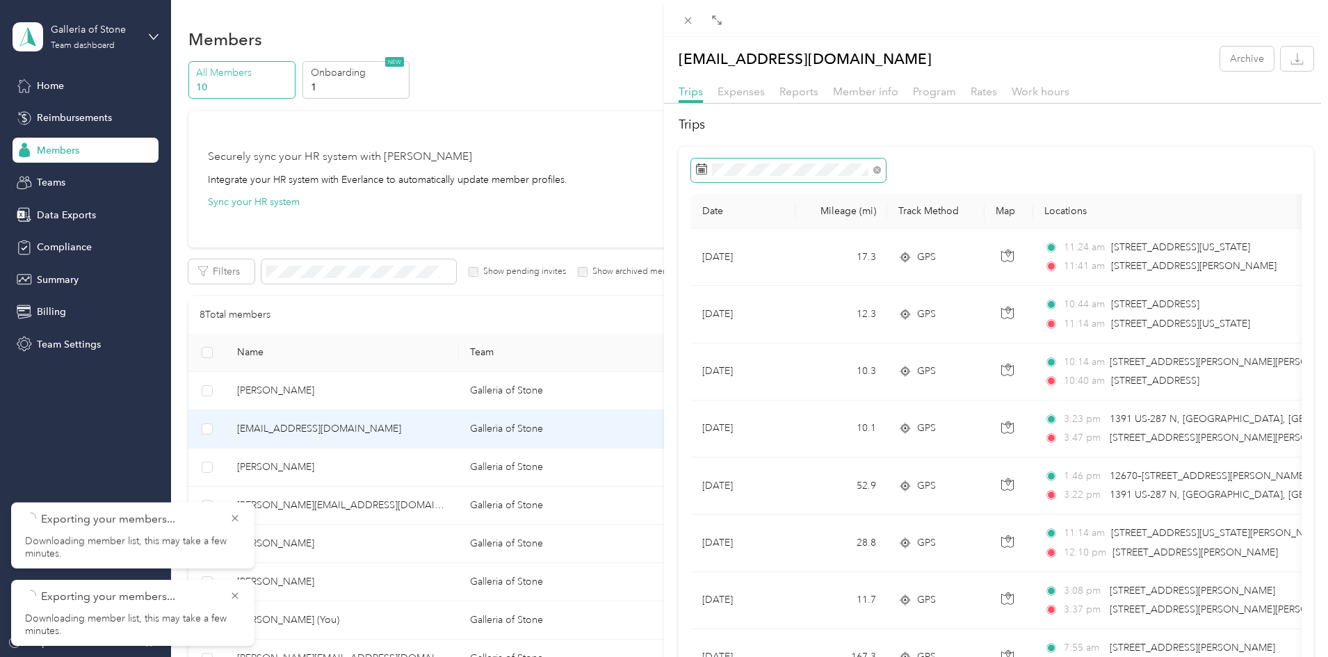
click at [876, 165] on span at bounding box center [877, 169] width 8 height 12
click at [882, 170] on span at bounding box center [788, 171] width 195 height 24
click at [877, 170] on icon at bounding box center [877, 170] width 4 height 4
drag, startPoint x: 800, startPoint y: 301, endPoint x: 806, endPoint y: 188, distance: 113.5
click at [800, 298] on div "1" at bounding box center [800, 297] width 18 height 17
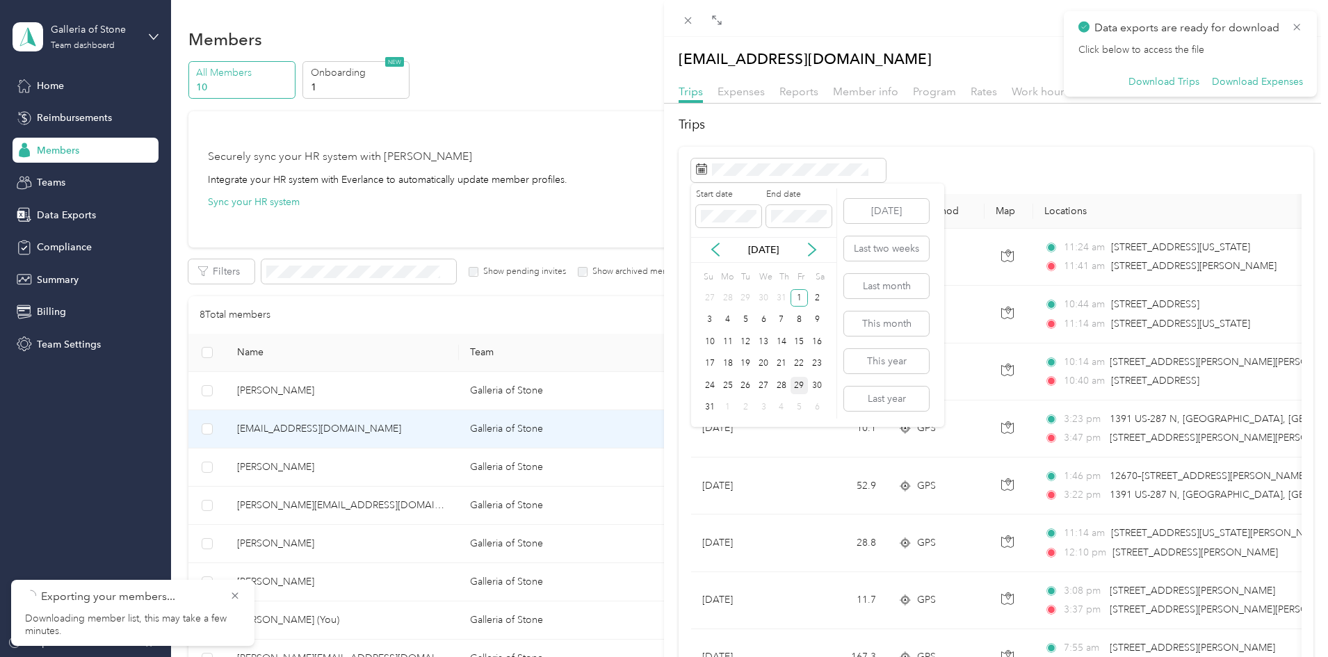
click at [800, 383] on div "29" at bounding box center [800, 385] width 18 height 17
click at [1298, 22] on icon at bounding box center [1296, 27] width 11 height 13
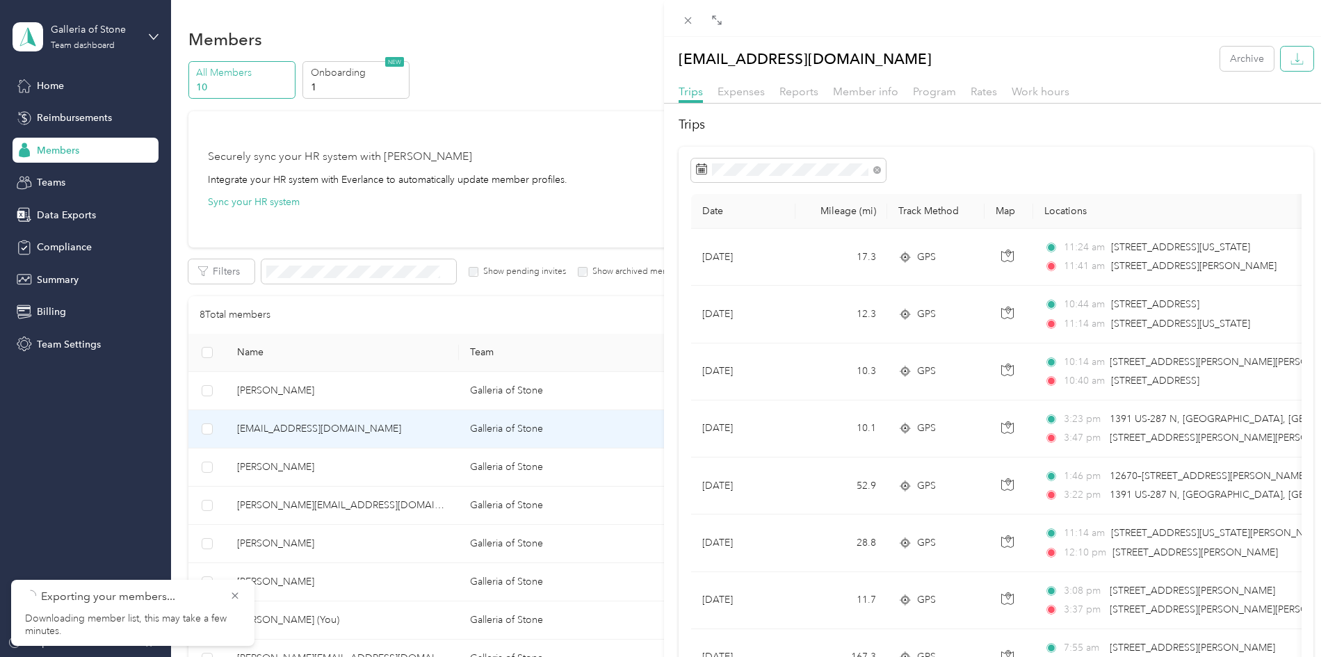
click at [1291, 54] on icon "button" at bounding box center [1297, 58] width 13 height 13
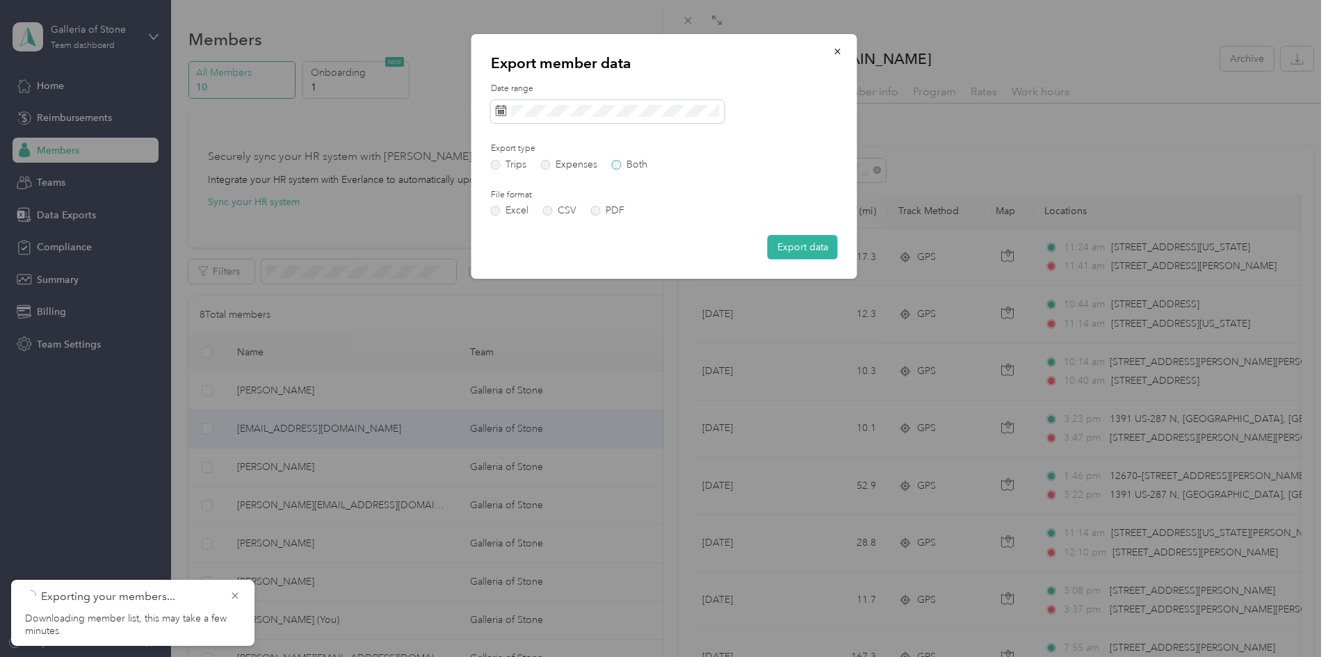
click at [617, 164] on label "Both" at bounding box center [629, 165] width 35 height 10
click at [597, 212] on label "PDF" at bounding box center [607, 211] width 33 height 10
click at [807, 246] on button "Export data" at bounding box center [803, 247] width 70 height 24
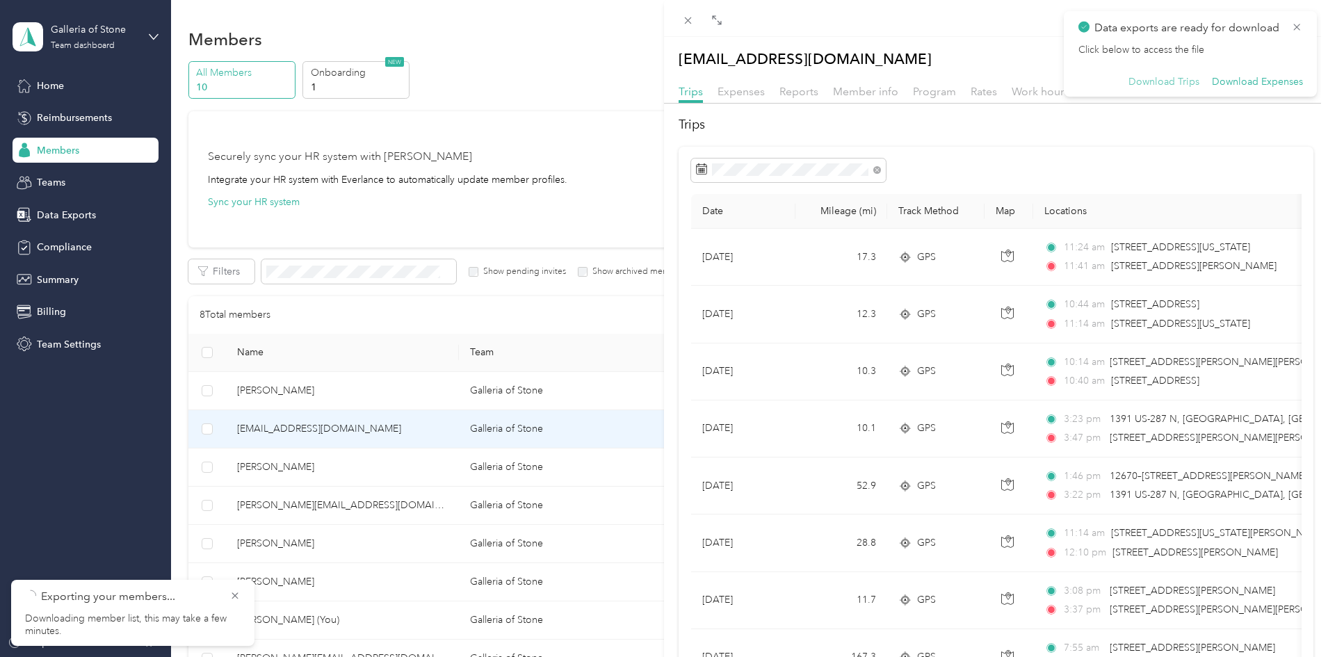
click at [1163, 80] on button "Download Trips" at bounding box center [1164, 82] width 71 height 13
click at [1184, 80] on button "Download Trips" at bounding box center [1164, 82] width 71 height 13
click at [390, 508] on div "[EMAIL_ADDRESS][DOMAIN_NAME] Archive Trips Expenses Reports Member info Program…" at bounding box center [664, 328] width 1328 height 657
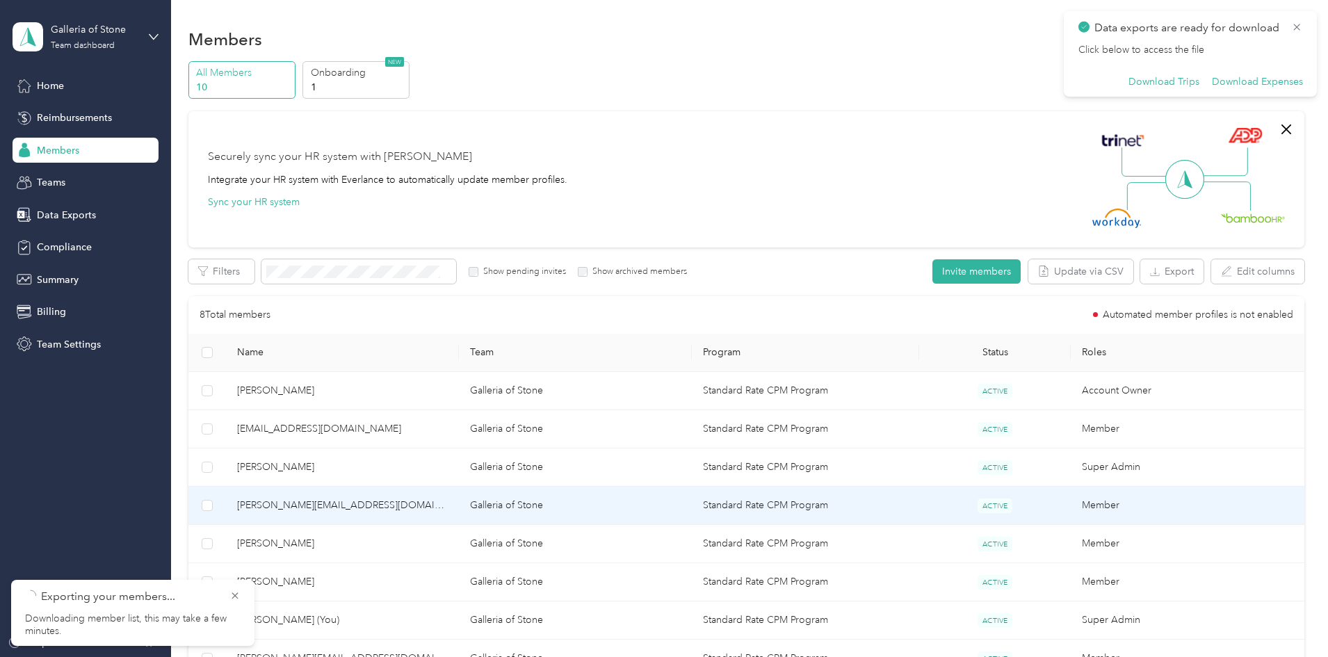
click at [390, 508] on span "[PERSON_NAME][EMAIL_ADDRESS][DOMAIN_NAME]" at bounding box center [342, 505] width 211 height 15
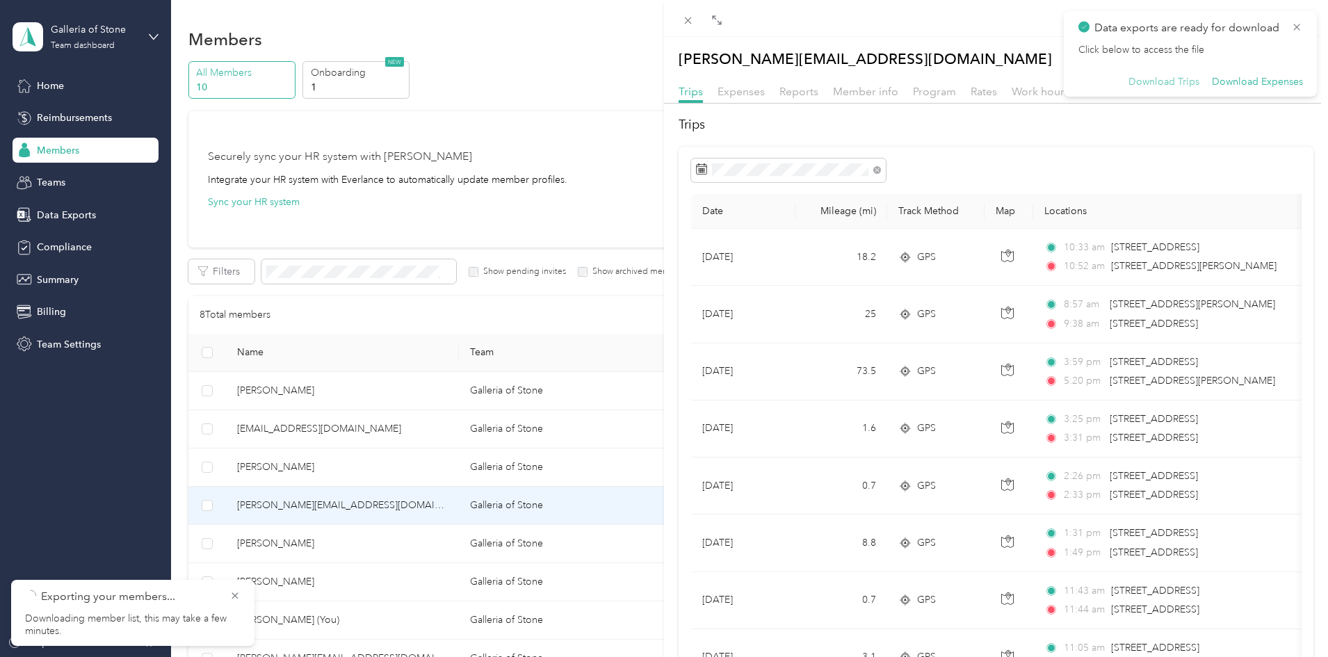
click at [1154, 84] on button "Download Trips" at bounding box center [1164, 82] width 71 height 13
click at [876, 167] on icon at bounding box center [877, 170] width 8 height 8
drag, startPoint x: 798, startPoint y: 299, endPoint x: 813, endPoint y: 227, distance: 73.2
click at [798, 298] on div "1" at bounding box center [800, 297] width 18 height 17
click at [798, 379] on div "29" at bounding box center [800, 385] width 18 height 17
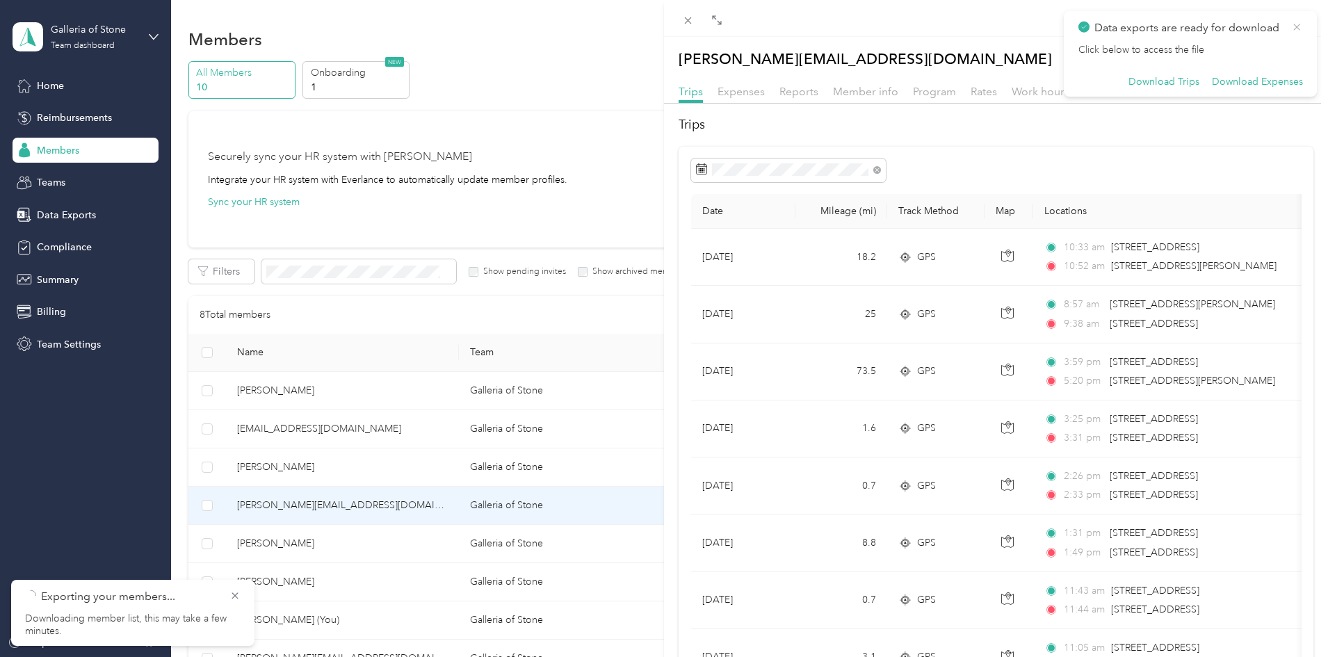
click at [1298, 24] on icon at bounding box center [1296, 27] width 11 height 13
click at [1291, 60] on icon "button" at bounding box center [1297, 58] width 13 height 13
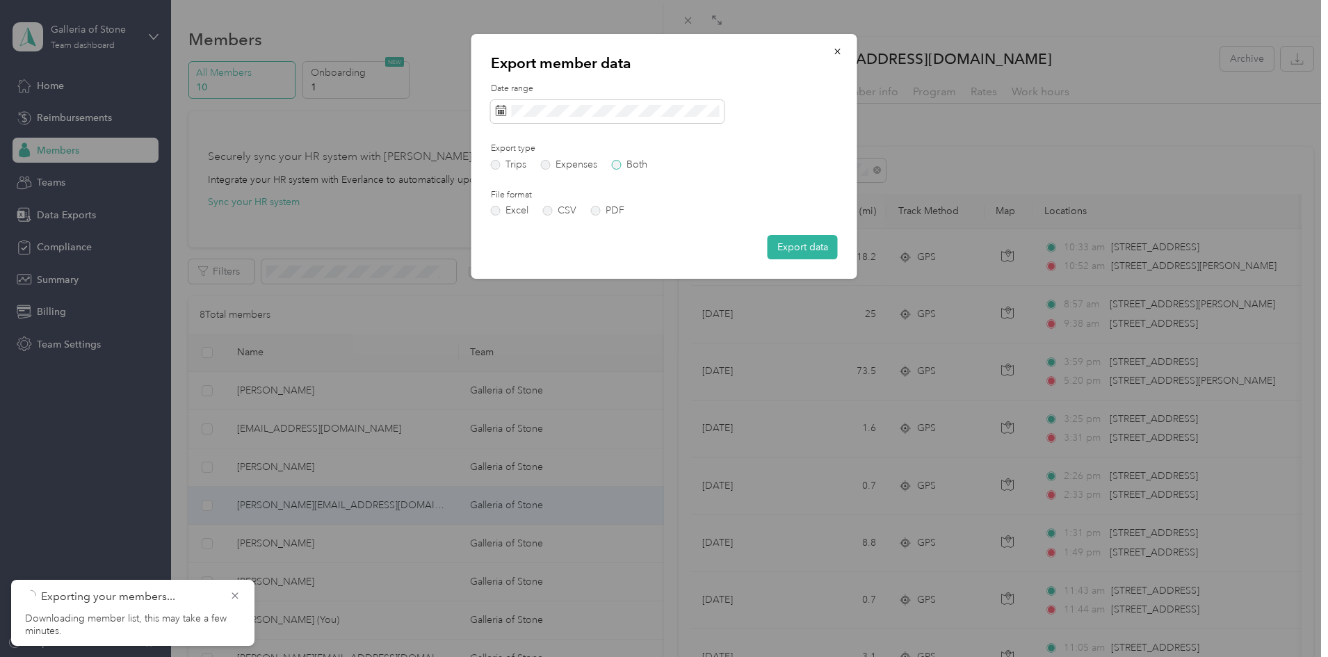
click at [618, 161] on label "Both" at bounding box center [629, 165] width 35 height 10
click at [598, 213] on label "PDF" at bounding box center [607, 211] width 33 height 10
click at [793, 248] on button "Export data" at bounding box center [803, 247] width 70 height 24
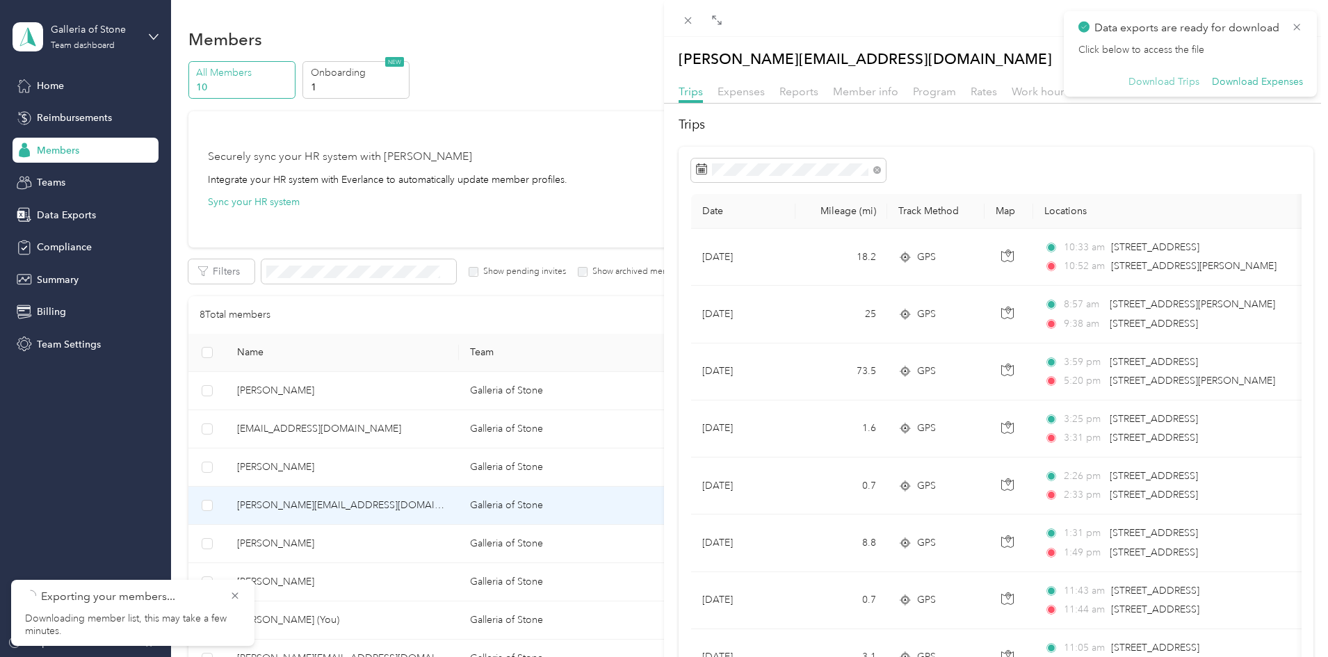
click at [1161, 82] on button "Download Trips" at bounding box center [1164, 82] width 71 height 13
